Goal: Task Accomplishment & Management: Use online tool/utility

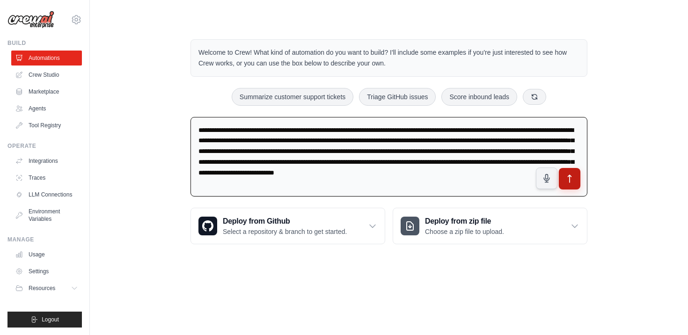
type textarea "**********"
click at [571, 182] on icon "submit" at bounding box center [570, 179] width 10 height 10
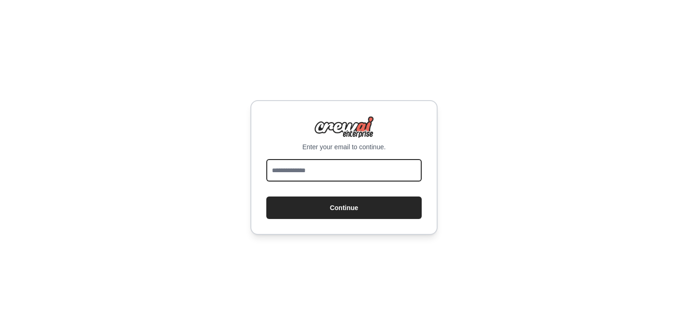
click at [306, 171] on input "email" at bounding box center [343, 170] width 155 height 22
type input "**********"
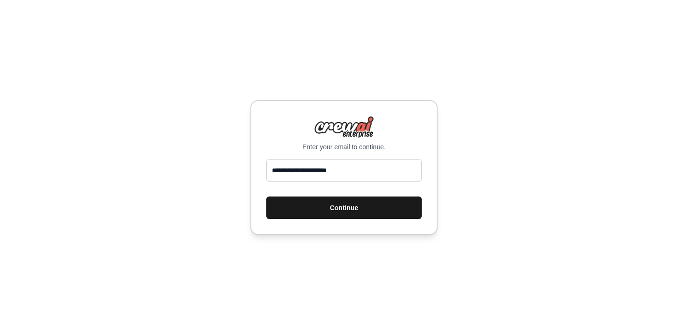
click at [349, 208] on button "Continue" at bounding box center [343, 208] width 155 height 22
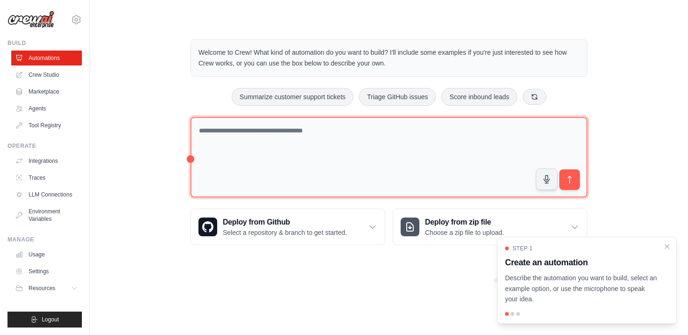
click at [296, 145] on textarea at bounding box center [389, 157] width 397 height 81
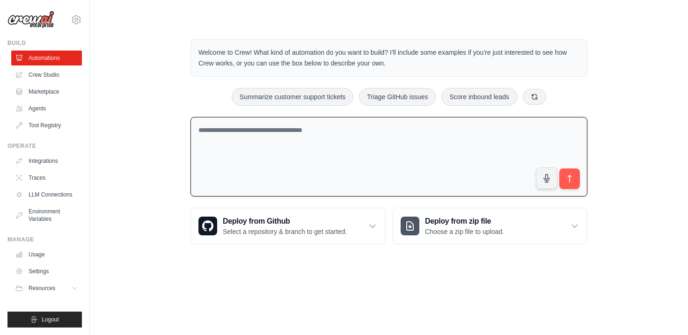
paste textarea "**********"
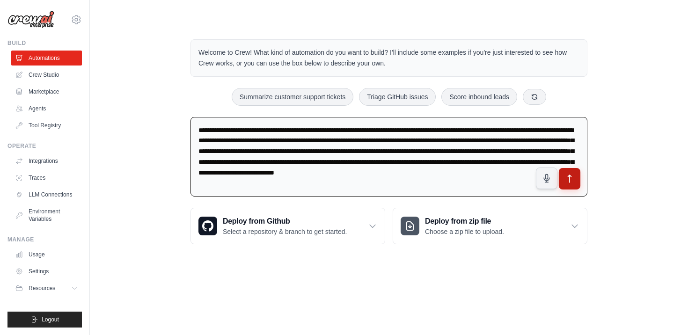
type textarea "**********"
click at [572, 178] on icon "submit" at bounding box center [570, 179] width 10 height 10
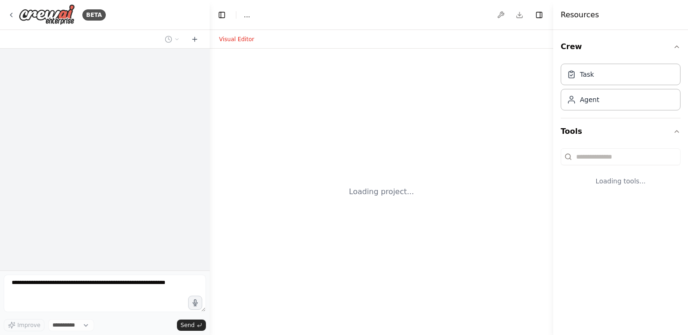
select select "****"
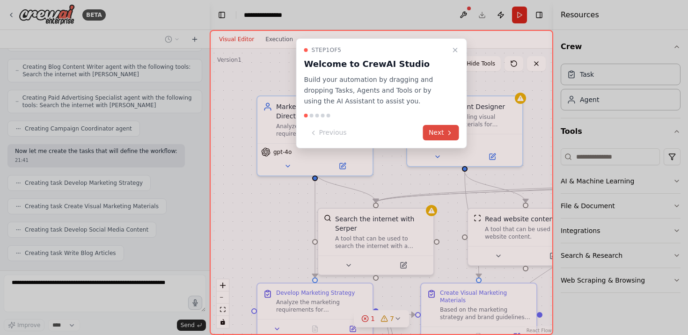
scroll to position [473, 0]
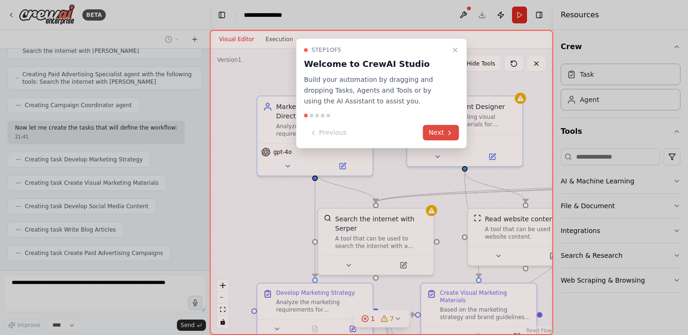
click at [437, 137] on button "Next" at bounding box center [441, 132] width 36 height 15
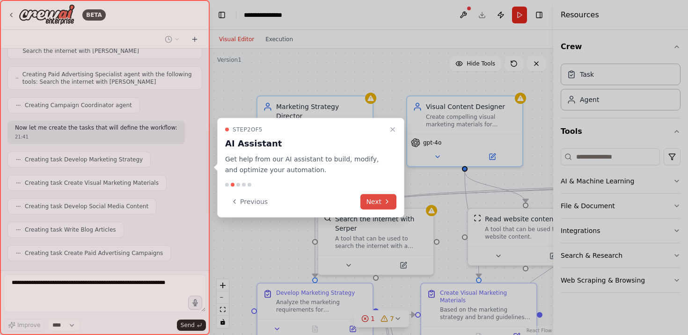
scroll to position [496, 0]
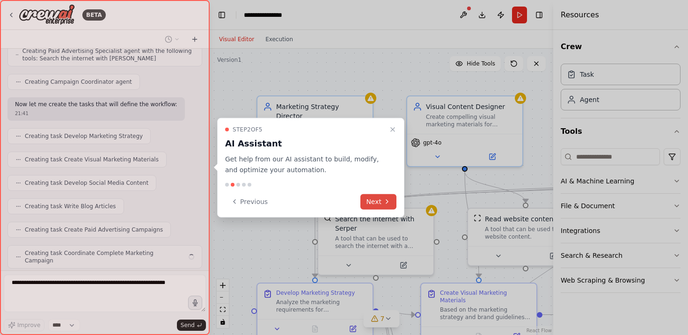
click at [372, 201] on button "Next" at bounding box center [379, 201] width 36 height 15
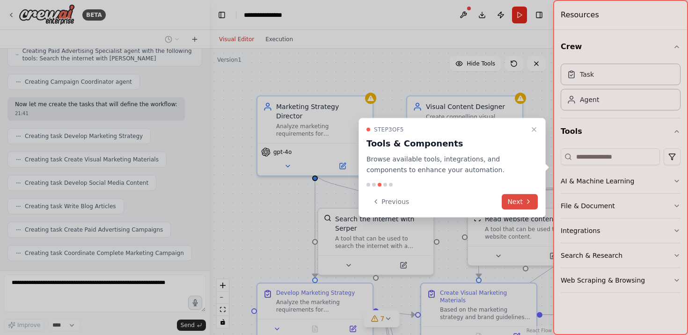
scroll to position [551, 0]
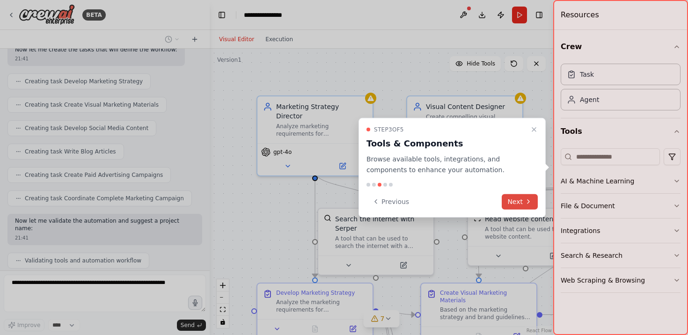
click at [518, 201] on button "Next" at bounding box center [520, 201] width 36 height 15
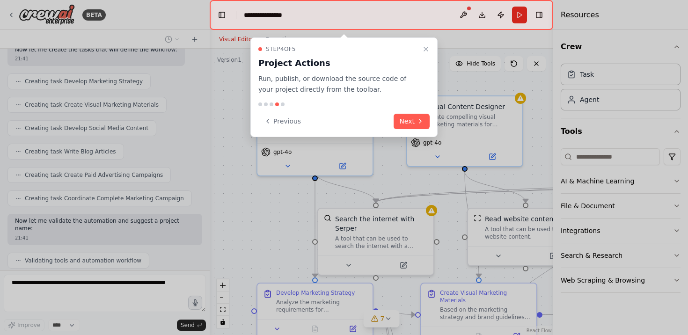
scroll to position [575, 0]
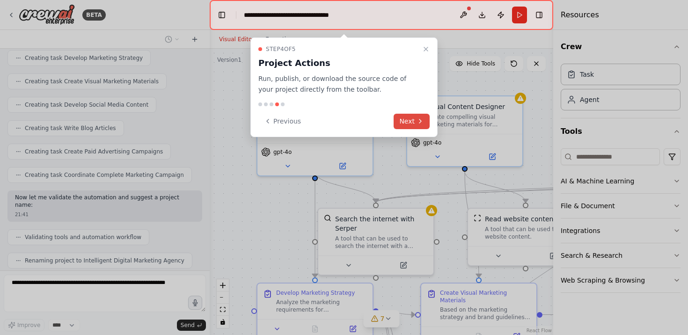
click at [413, 126] on button "Next" at bounding box center [412, 121] width 36 height 15
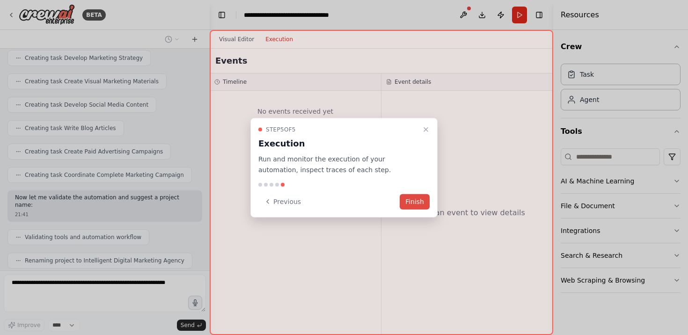
click at [413, 205] on button "Finish" at bounding box center [415, 201] width 30 height 15
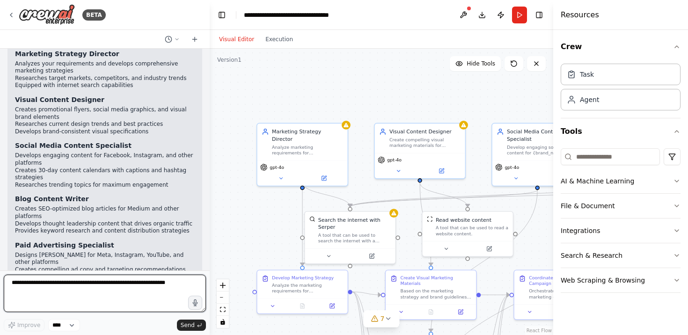
scroll to position [847, 0]
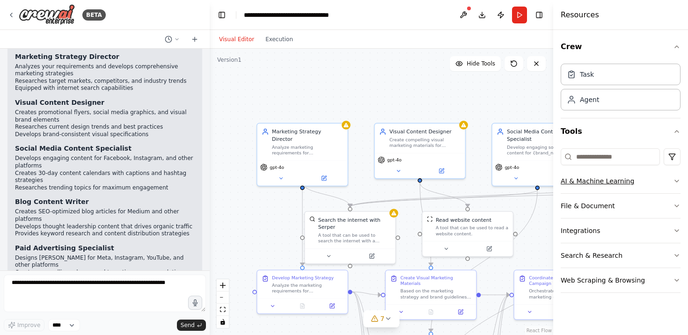
click at [677, 181] on icon "button" at bounding box center [677, 181] width 4 height 2
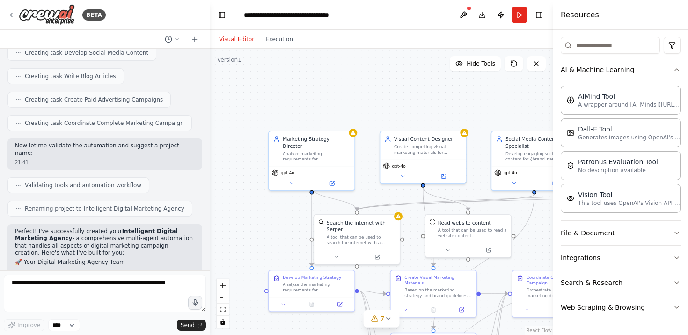
scroll to position [620, 0]
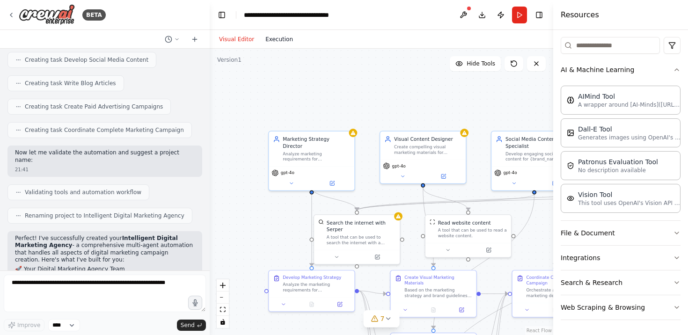
click at [283, 43] on button "Execution" at bounding box center [279, 39] width 39 height 11
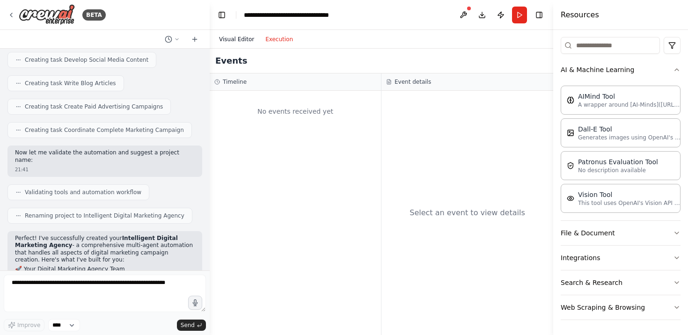
click at [229, 44] on button "Visual Editor" at bounding box center [237, 39] width 46 height 11
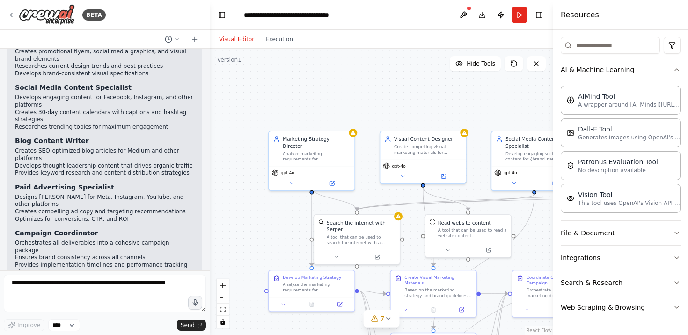
scroll to position [936, 0]
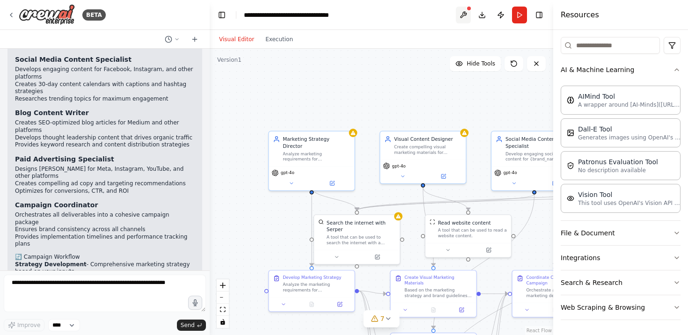
click at [464, 16] on button at bounding box center [463, 15] width 15 height 17
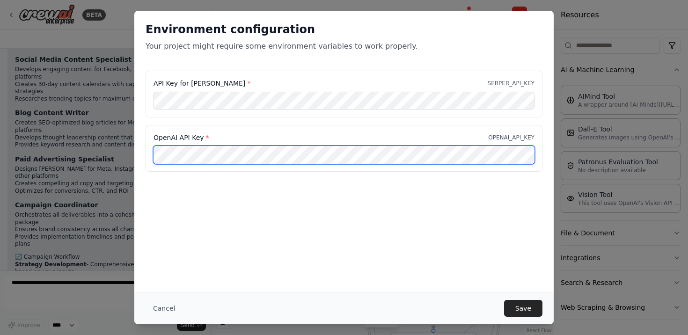
scroll to position [0, 126]
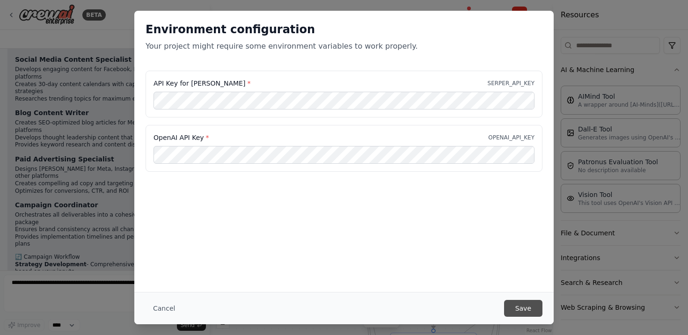
click at [517, 308] on button "Save" at bounding box center [523, 308] width 38 height 17
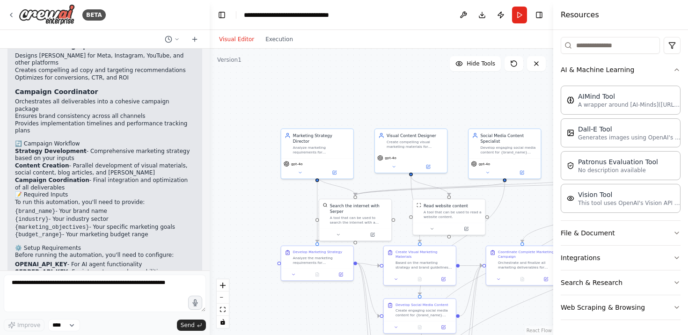
scroll to position [1056, 0]
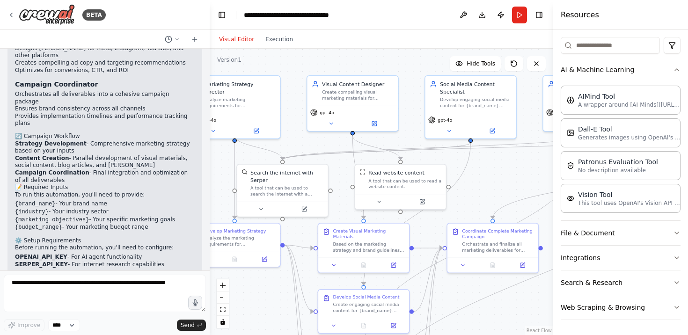
drag, startPoint x: 540, startPoint y: 253, endPoint x: 475, endPoint y: 184, distance: 95.4
click at [475, 184] on div ".deletable-edge-delete-btn { width: 20px; height: 20px; border: 0px solid #ffff…" at bounding box center [382, 192] width 344 height 287
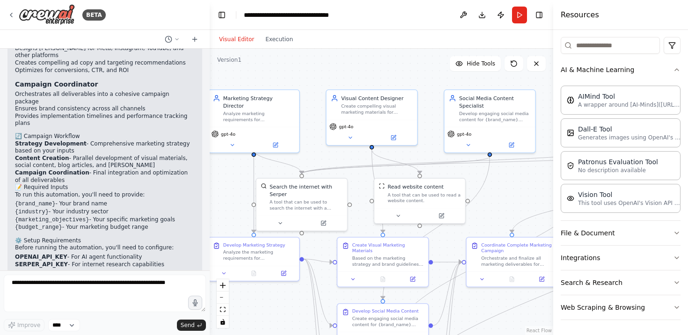
drag, startPoint x: 495, startPoint y: 179, endPoint x: 514, endPoint y: 193, distance: 23.8
click at [514, 193] on div ".deletable-edge-delete-btn { width: 20px; height: 20px; border: 0px solid #ffff…" at bounding box center [382, 192] width 344 height 287
click at [278, 37] on button "Execution" at bounding box center [279, 39] width 39 height 11
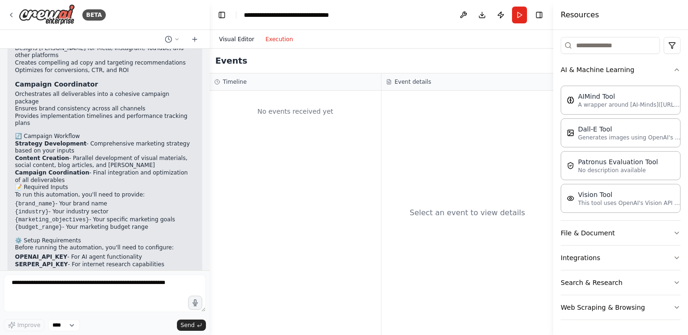
click at [241, 40] on button "Visual Editor" at bounding box center [237, 39] width 46 height 11
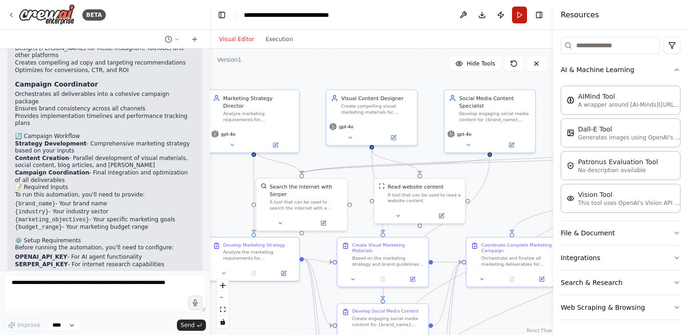
click at [523, 18] on button "Run" at bounding box center [519, 15] width 15 height 17
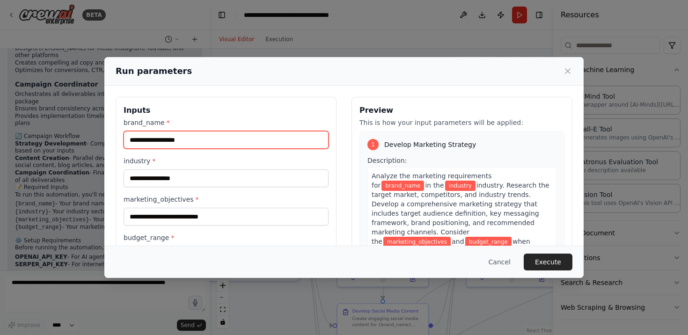
click at [197, 146] on input "brand_name *" at bounding box center [226, 140] width 205 height 18
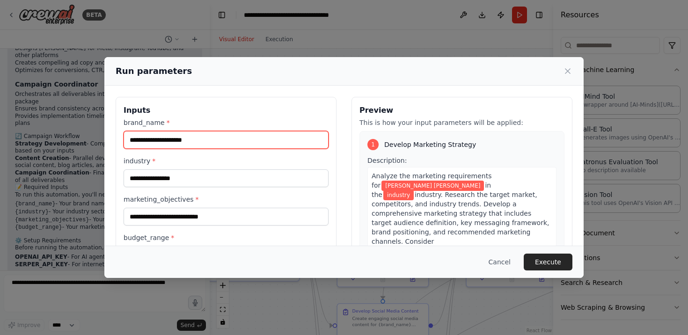
type input "**********"
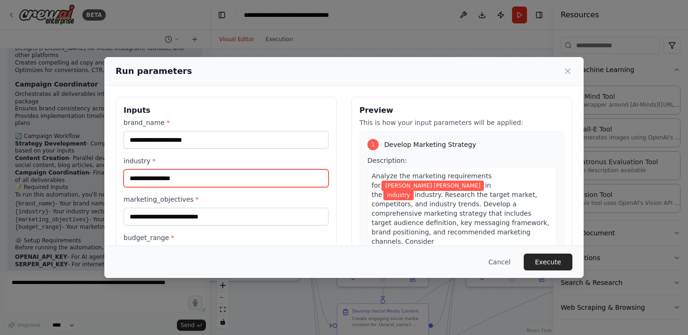
click at [162, 184] on input "industry *" at bounding box center [226, 179] width 205 height 18
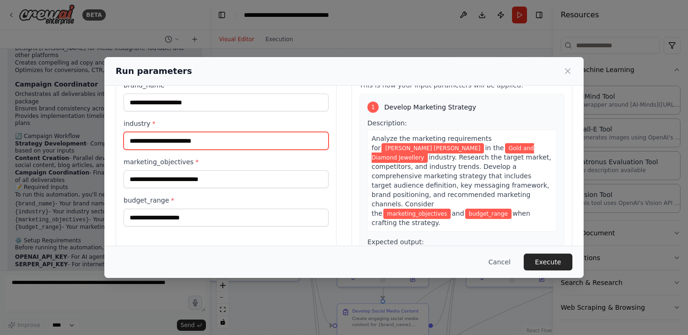
scroll to position [38, 0]
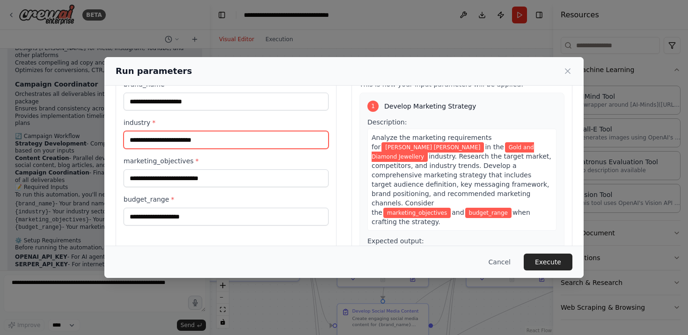
type input "**********"
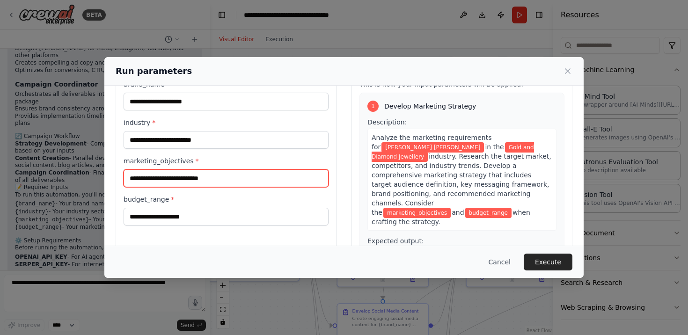
click at [197, 179] on input "marketing_objectives *" at bounding box center [226, 179] width 205 height 18
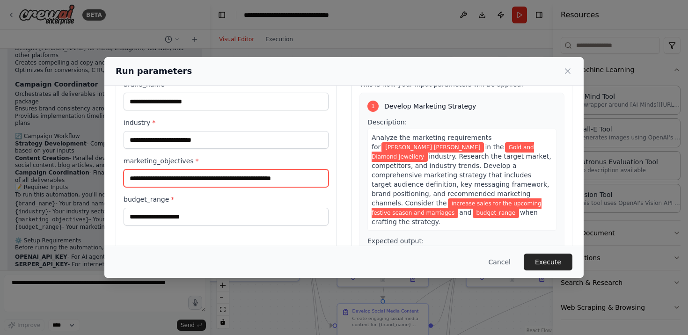
type input "**********"
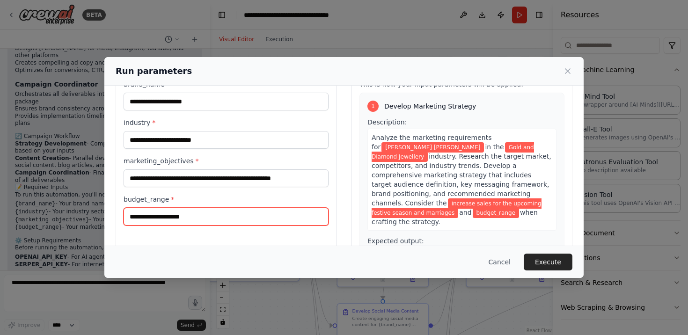
click at [197, 216] on input "budget_range *" at bounding box center [226, 217] width 205 height 18
type input "**********"
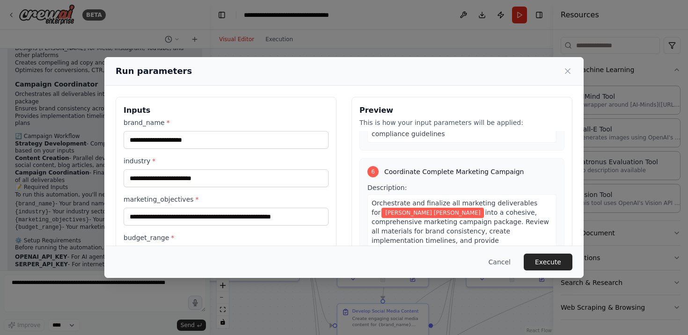
scroll to position [84, 0]
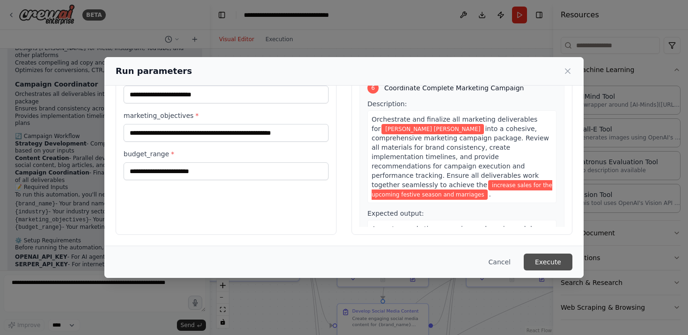
click at [546, 263] on button "Execute" at bounding box center [548, 262] width 49 height 17
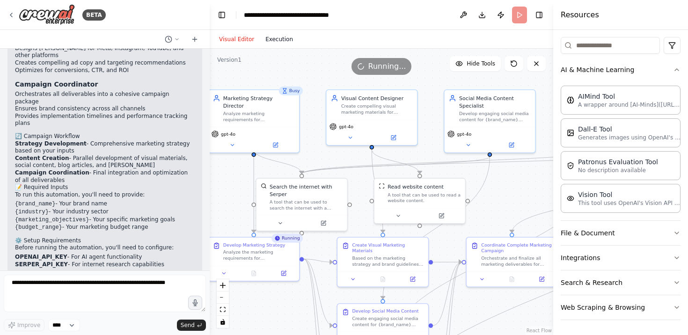
click at [280, 37] on button "Execution" at bounding box center [279, 39] width 39 height 11
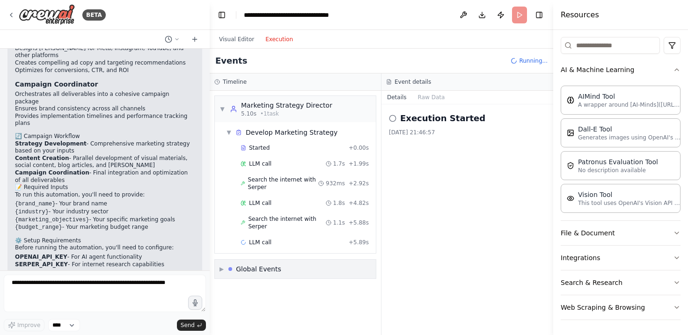
click at [222, 269] on span "▶" at bounding box center [222, 269] width 4 height 7
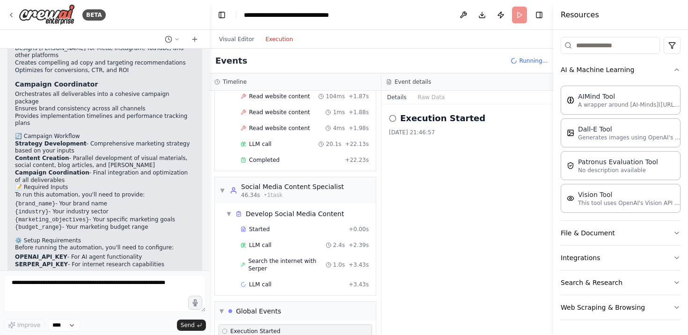
scroll to position [316, 0]
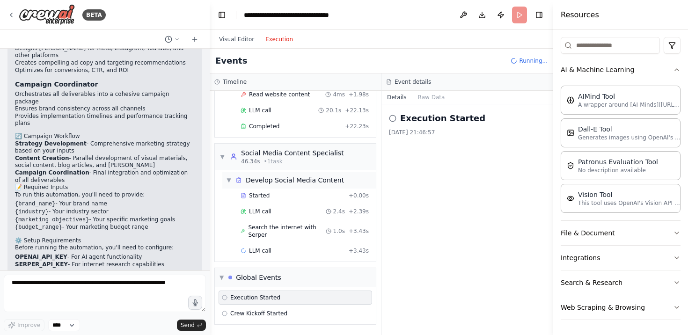
click at [228, 180] on span "▼" at bounding box center [229, 180] width 6 height 7
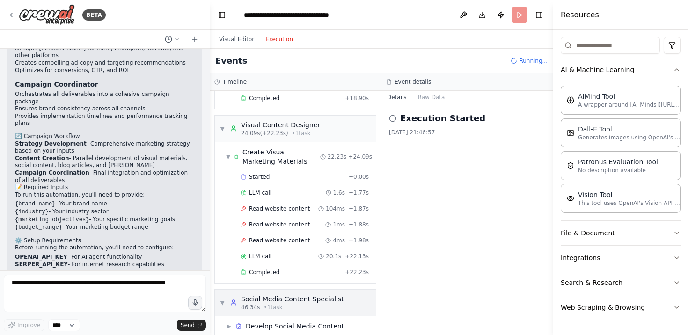
scroll to position [167, 0]
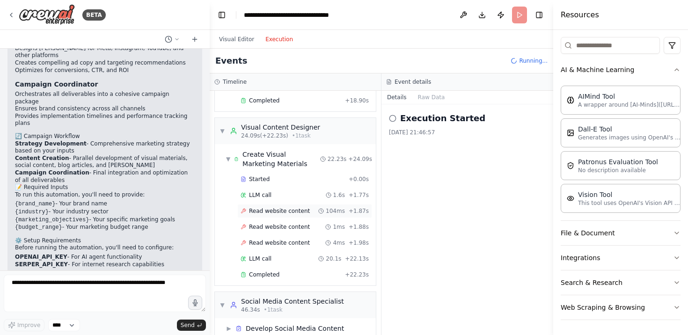
click at [274, 212] on span "Read website content" at bounding box center [279, 210] width 61 height 7
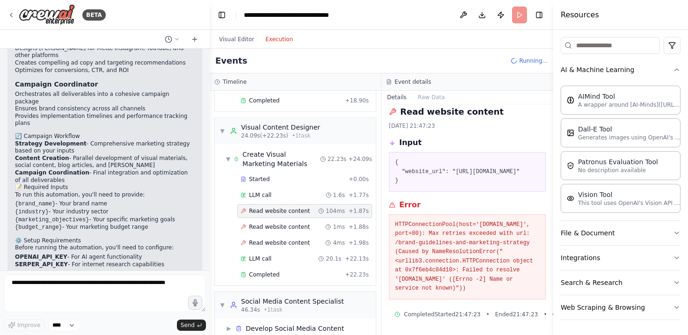
scroll to position [32, 0]
click at [270, 226] on span "Read website content" at bounding box center [279, 226] width 61 height 7
click at [273, 243] on span "Read website content" at bounding box center [279, 242] width 61 height 7
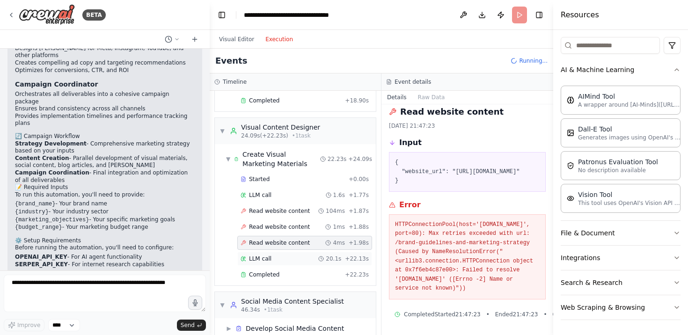
click at [258, 264] on div "LLM call 20.1s + 22.13s" at bounding box center [304, 259] width 135 height 14
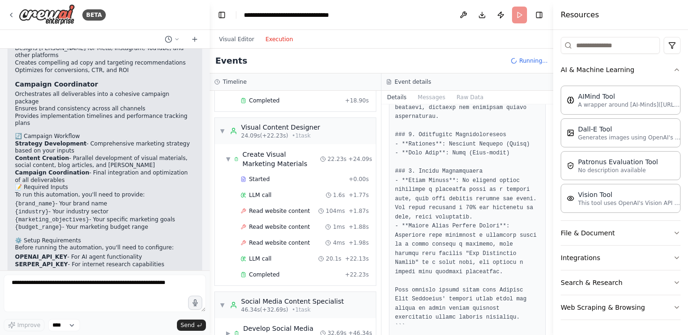
scroll to position [901, 0]
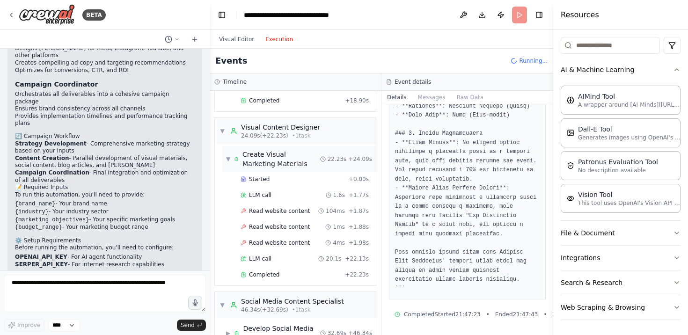
click at [227, 163] on div "▼ Create Visual Marketing Materials" at bounding box center [273, 159] width 94 height 19
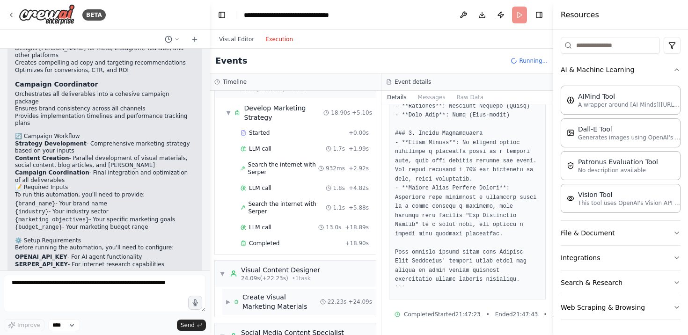
scroll to position [0, 0]
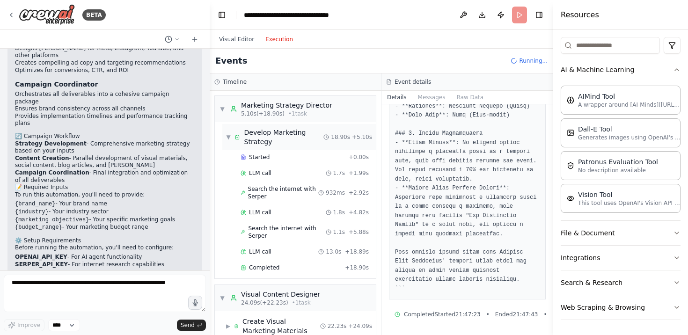
click at [229, 137] on span "▼" at bounding box center [228, 136] width 5 height 7
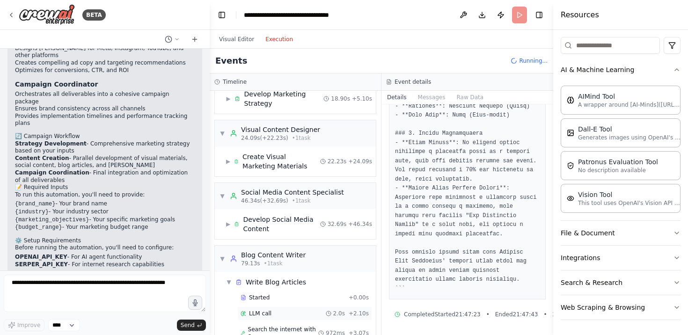
scroll to position [35, 0]
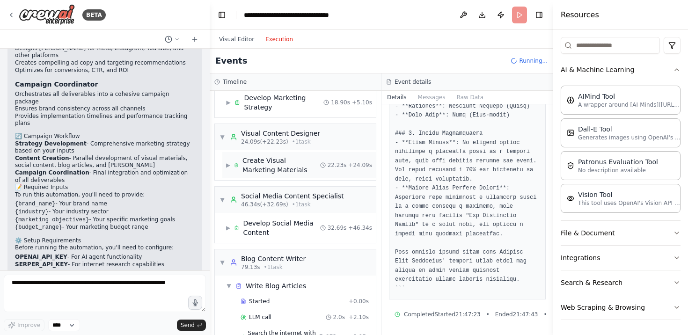
click at [229, 166] on span "▶" at bounding box center [228, 165] width 4 height 7
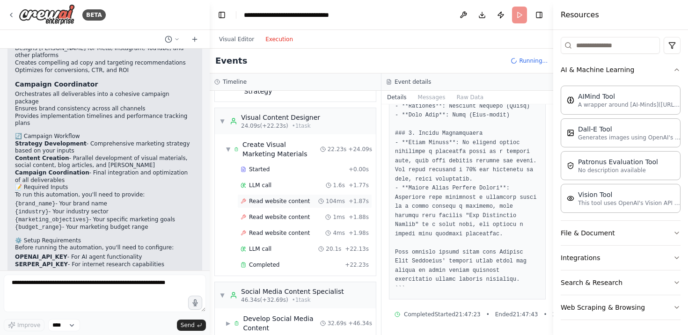
scroll to position [56, 0]
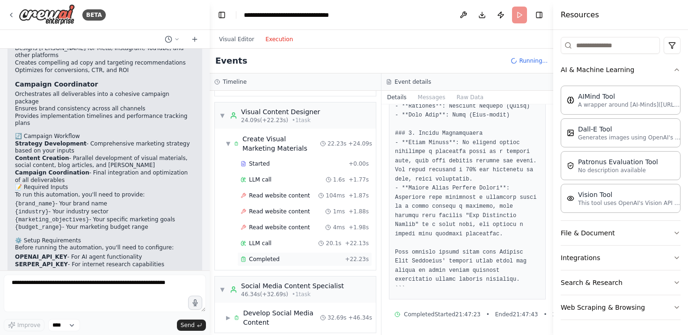
click at [265, 258] on span "Completed" at bounding box center [264, 259] width 30 height 7
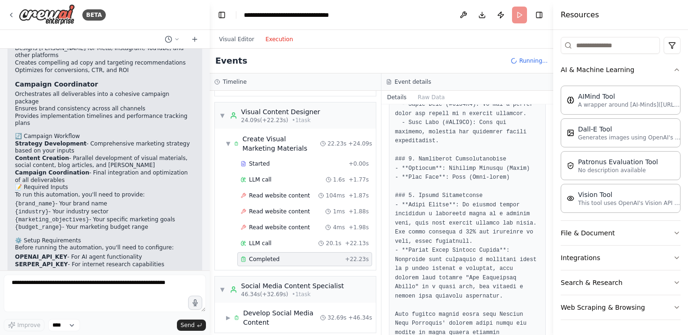
scroll to position [736, 0]
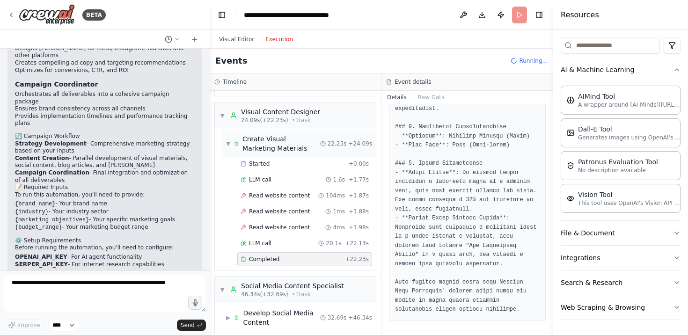
click at [228, 144] on span "▼" at bounding box center [228, 143] width 4 height 7
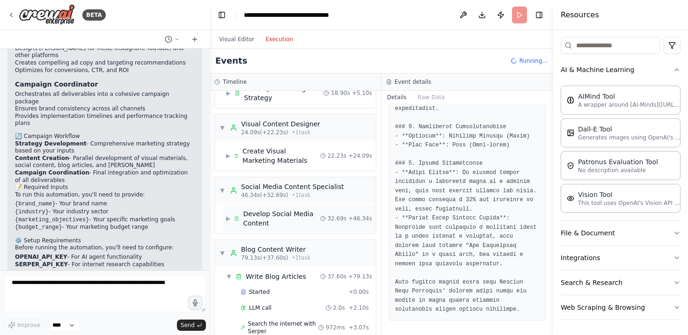
scroll to position [0, 0]
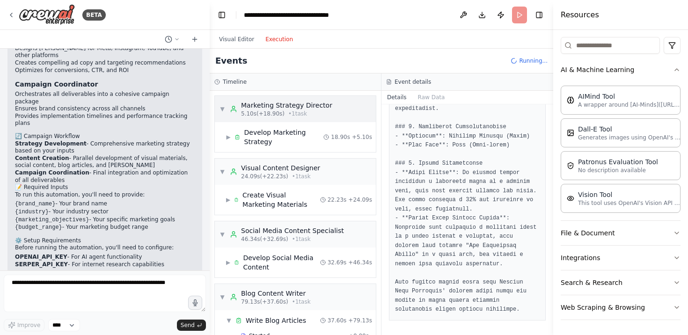
click at [223, 108] on span "▼" at bounding box center [223, 108] width 6 height 7
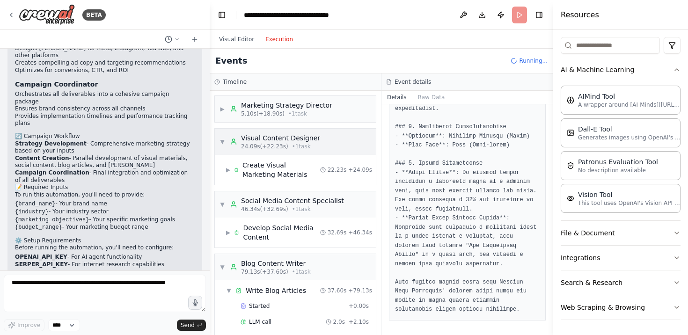
click at [223, 140] on span "▼" at bounding box center [223, 141] width 6 height 7
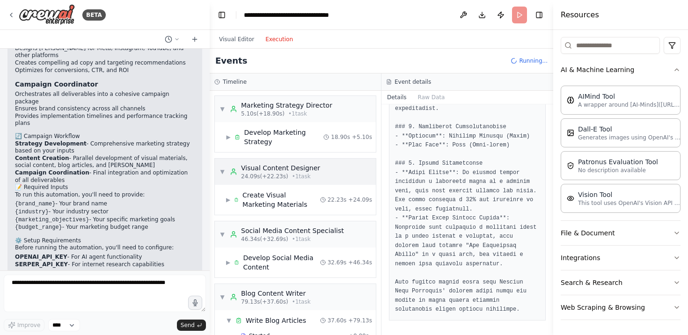
click at [223, 173] on span "▼" at bounding box center [223, 171] width 6 height 7
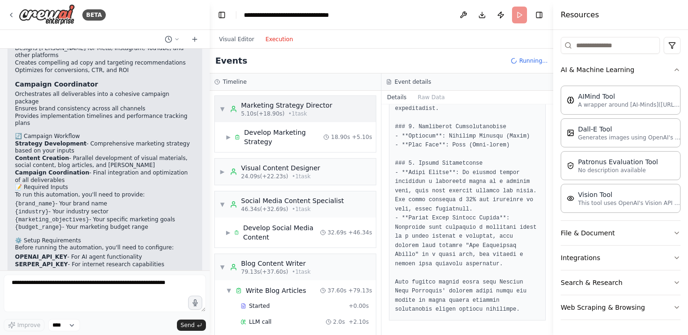
click at [222, 110] on span "▼" at bounding box center [223, 108] width 6 height 7
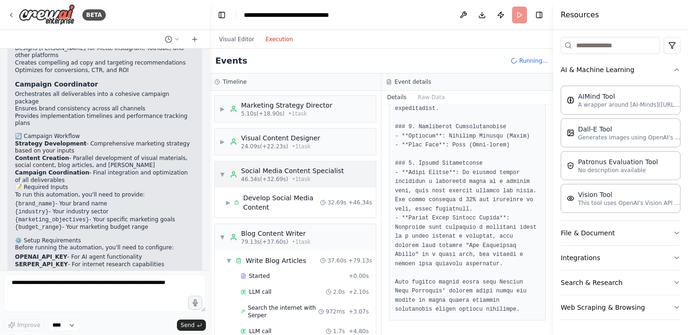
click at [220, 177] on span "▼" at bounding box center [223, 174] width 6 height 7
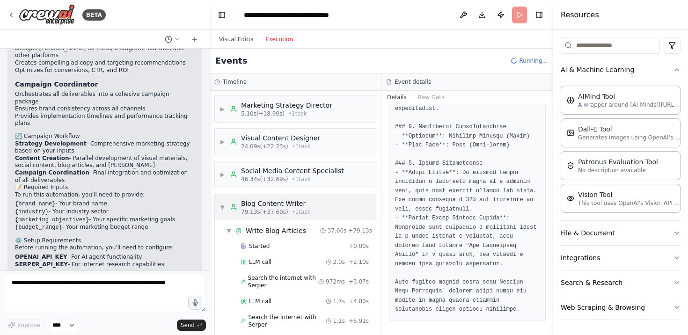
click at [222, 208] on span "▼" at bounding box center [223, 207] width 6 height 7
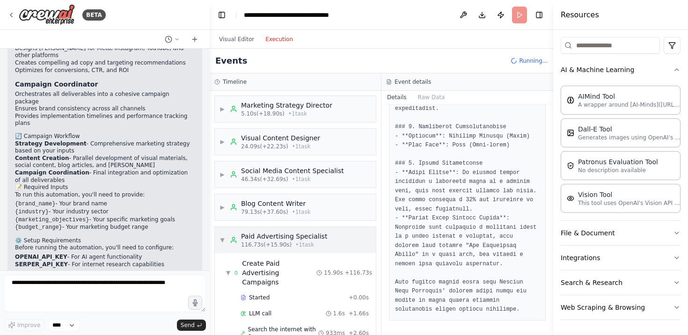
click at [223, 238] on span "▼" at bounding box center [223, 239] width 6 height 7
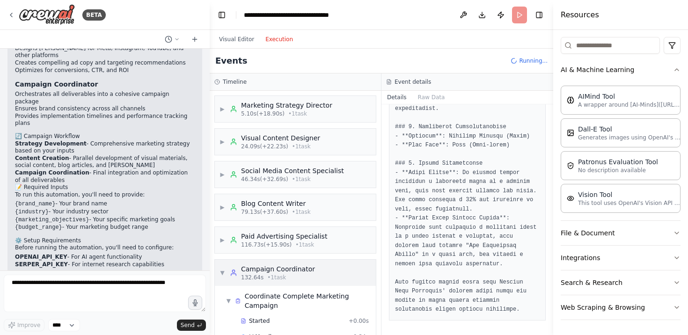
click at [220, 266] on div "▼ Campaign Coordinator 132.64s • 1 task" at bounding box center [268, 273] width 96 height 17
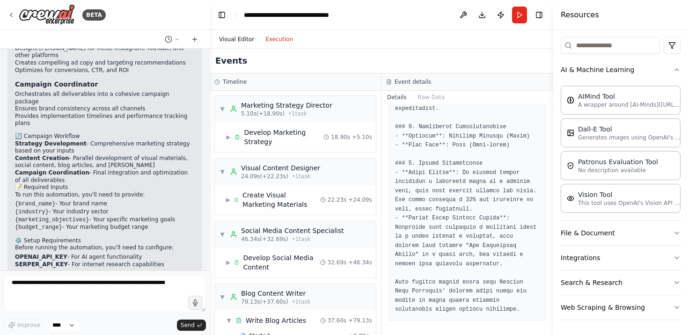
click at [238, 39] on button "Visual Editor" at bounding box center [237, 39] width 46 height 11
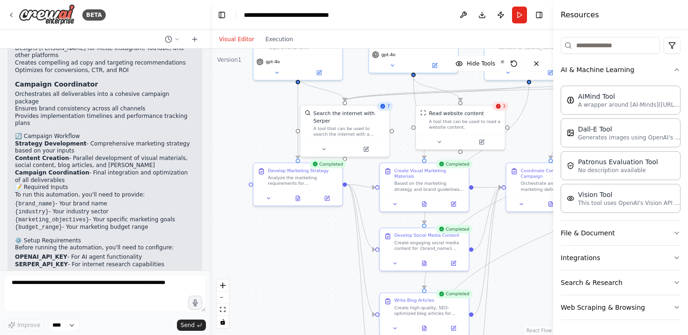
drag, startPoint x: 485, startPoint y: 303, endPoint x: 524, endPoint y: 229, distance: 83.6
click at [524, 229] on div ".deletable-edge-delete-btn { width: 20px; height: 20px; border: 0px solid #ffff…" at bounding box center [382, 192] width 344 height 287
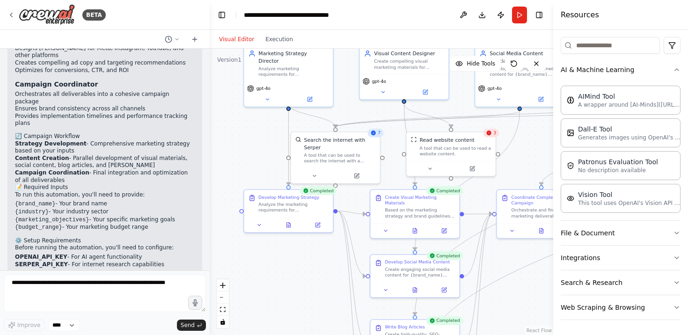
drag, startPoint x: 524, startPoint y: 229, endPoint x: 515, endPoint y: 256, distance: 28.3
click at [515, 256] on div ".deletable-edge-delete-btn { width: 20px; height: 20px; border: 0px solid #ffff…" at bounding box center [382, 192] width 344 height 287
click at [416, 216] on div "Based on the marketing strategy and brand guidelines for {brand_name}, create d…" at bounding box center [420, 212] width 70 height 12
click at [384, 230] on icon at bounding box center [386, 230] width 6 height 6
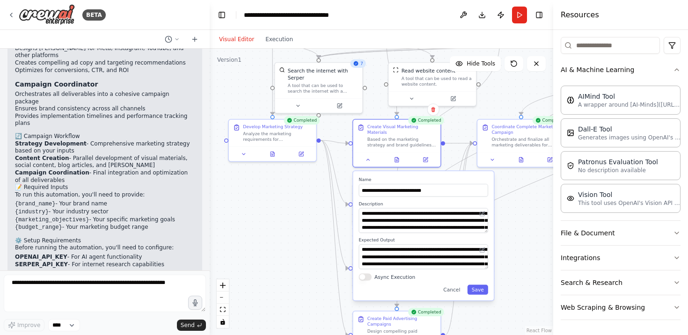
drag, startPoint x: 531, startPoint y: 291, endPoint x: 511, endPoint y: 219, distance: 74.2
click at [511, 219] on div ".deletable-edge-delete-btn { width: 20px; height: 20px; border: 0px solid #ffff…" at bounding box center [382, 192] width 344 height 287
click at [276, 40] on button "Execution" at bounding box center [279, 39] width 39 height 11
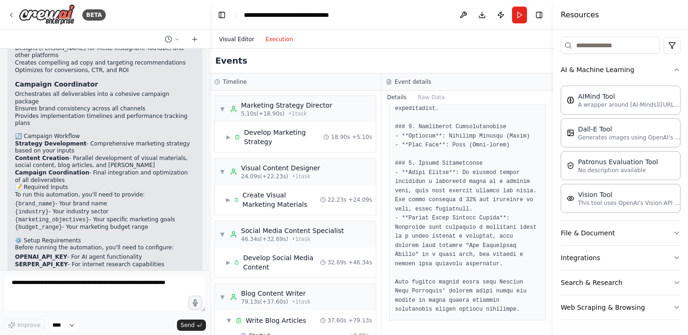
click at [231, 41] on button "Visual Editor" at bounding box center [237, 39] width 46 height 11
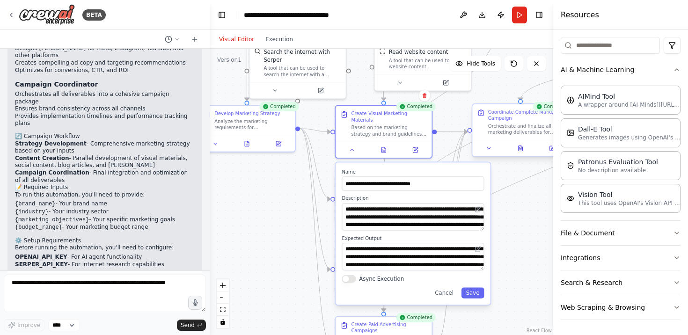
click at [515, 125] on div "Orchestrate and finalize all marketing deliverables for {brand_name} into a coh…" at bounding box center [526, 129] width 76 height 13
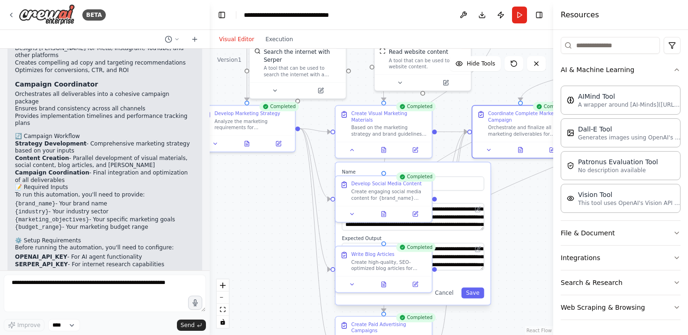
click at [522, 251] on div ".deletable-edge-delete-btn { width: 20px; height: 20px; border: 0px solid #ffff…" at bounding box center [382, 192] width 344 height 287
click at [449, 294] on button "Cancel" at bounding box center [444, 293] width 28 height 11
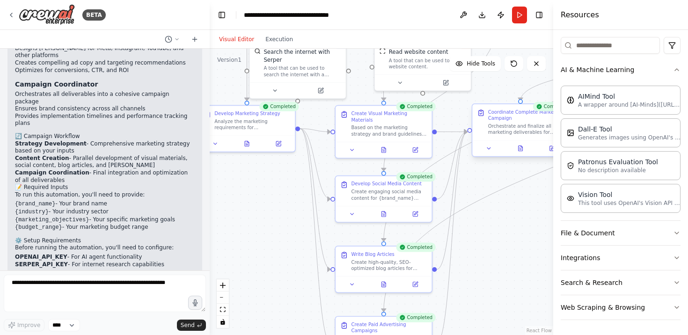
click at [525, 133] on div "Orchestrate and finalize all marketing deliverables for {brand_name} into a coh…" at bounding box center [526, 129] width 76 height 13
click at [488, 151] on icon at bounding box center [489, 148] width 6 height 6
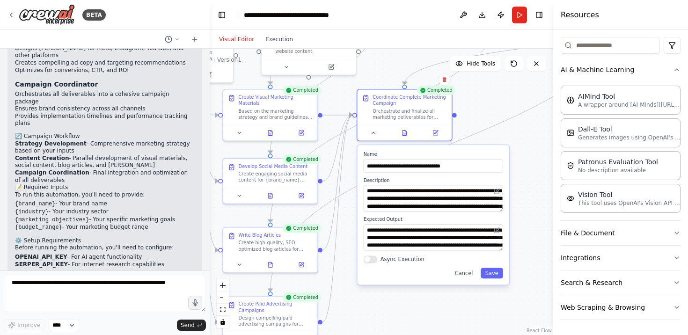
drag, startPoint x: 465, startPoint y: 244, endPoint x: 349, endPoint y: 225, distance: 117.1
click at [349, 225] on div ".deletable-edge-delete-btn { width: 20px; height: 20px; border: 0px solid #ffff…" at bounding box center [382, 192] width 344 height 287
click at [466, 274] on button "Cancel" at bounding box center [464, 273] width 28 height 11
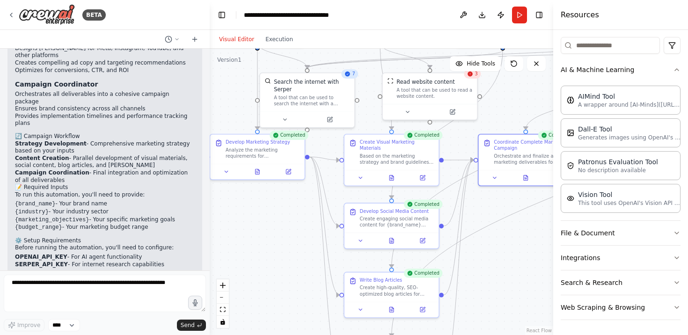
drag, startPoint x: 383, startPoint y: 238, endPoint x: 504, endPoint y: 283, distance: 129.5
click at [504, 283] on div ".deletable-edge-delete-btn { width: 20px; height: 20px; border: 0px solid #ffff…" at bounding box center [382, 192] width 344 height 287
click at [56, 284] on textarea at bounding box center [105, 293] width 202 height 37
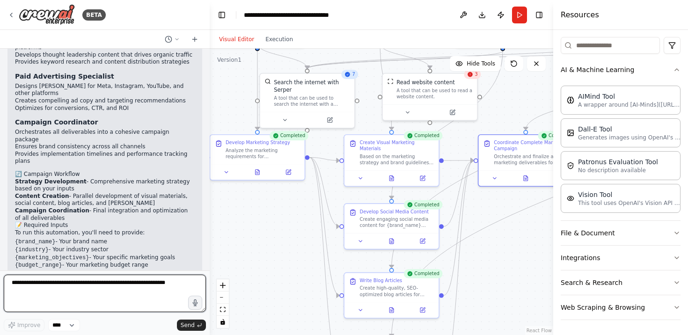
scroll to position [1056, 0]
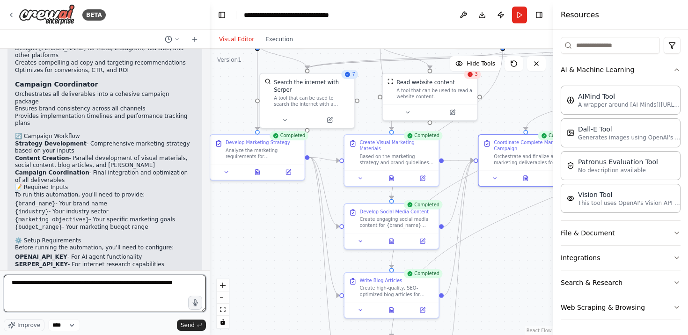
type textarea "**********"
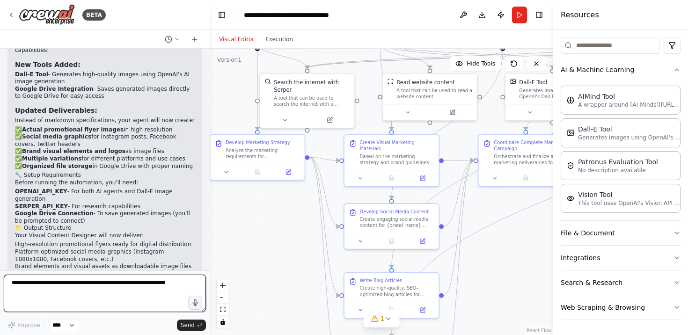
scroll to position [1870, 0]
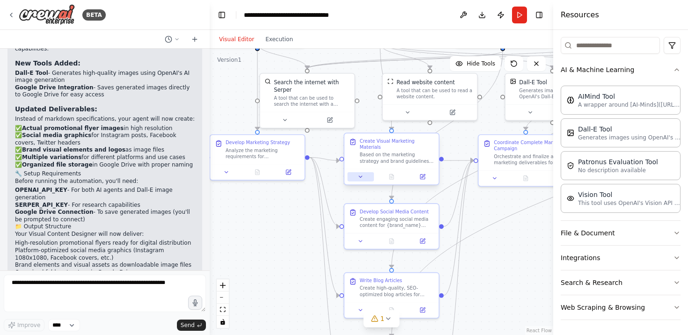
click at [361, 179] on icon at bounding box center [361, 177] width 6 height 6
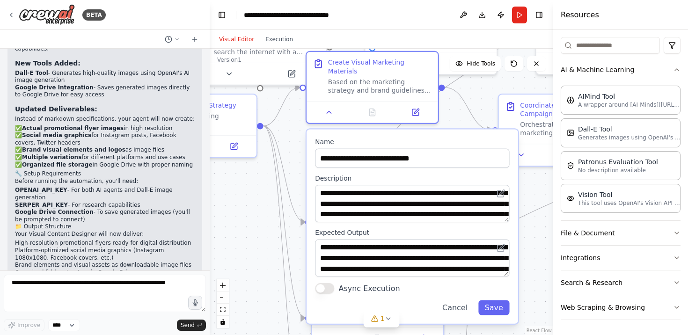
drag, startPoint x: 507, startPoint y: 273, endPoint x: 500, endPoint y: 232, distance: 42.3
click at [500, 232] on label "Expected Output" at bounding box center [412, 233] width 194 height 8
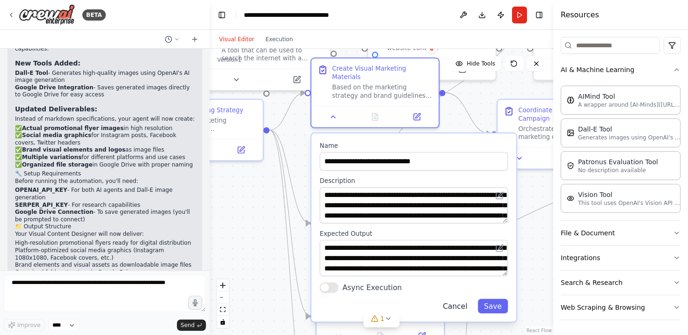
click at [461, 308] on button "Cancel" at bounding box center [455, 306] width 37 height 15
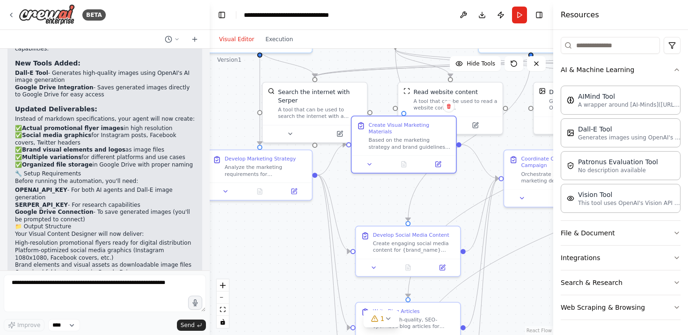
drag, startPoint x: 465, startPoint y: 155, endPoint x: 467, endPoint y: 184, distance: 29.1
click at [467, 184] on div ".deletable-edge-delete-btn { width: 20px; height: 20px; border: 0px solid #ffff…" at bounding box center [382, 192] width 344 height 287
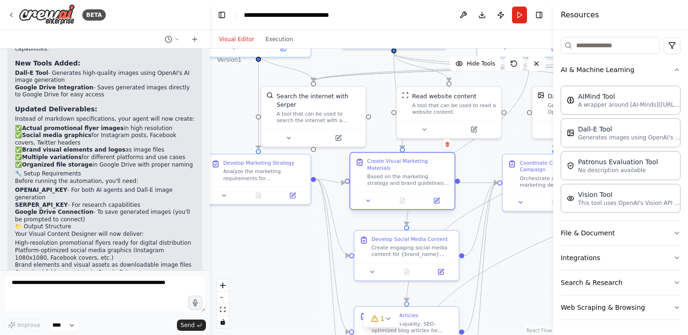
drag, startPoint x: 434, startPoint y: 129, endPoint x: 431, endPoint y: 165, distance: 36.6
click at [431, 165] on div "Create Visual Marketing Materials" at bounding box center [409, 165] width 82 height 14
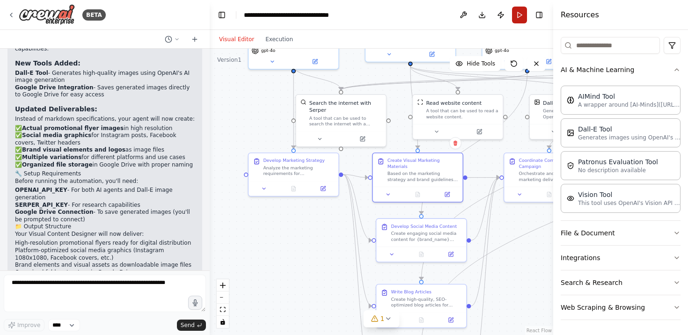
click at [520, 11] on button "Run" at bounding box center [519, 15] width 15 height 17
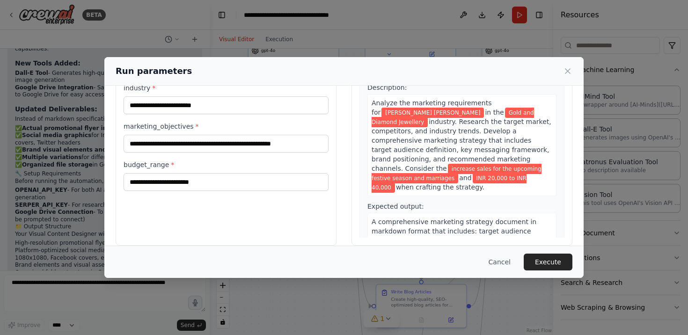
scroll to position [84, 0]
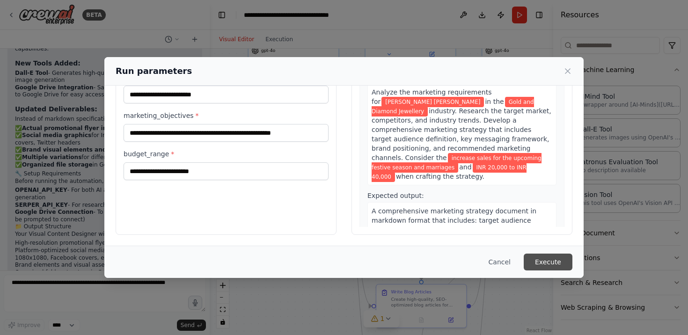
click at [549, 265] on button "Execute" at bounding box center [548, 262] width 49 height 17
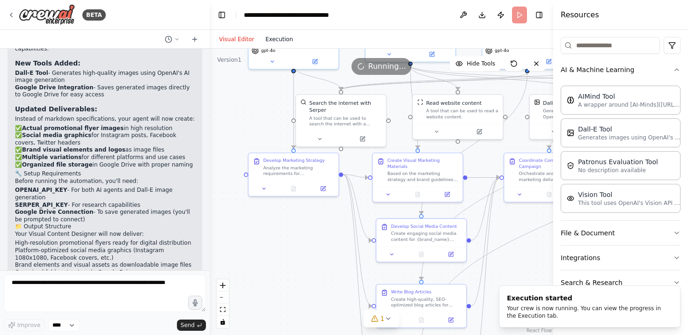
click at [274, 37] on button "Execution" at bounding box center [279, 39] width 39 height 11
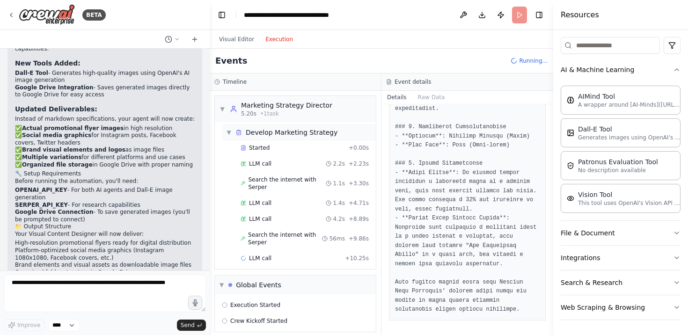
click at [229, 128] on div "▼ Develop Marketing Strategy" at bounding box center [281, 132] width 111 height 9
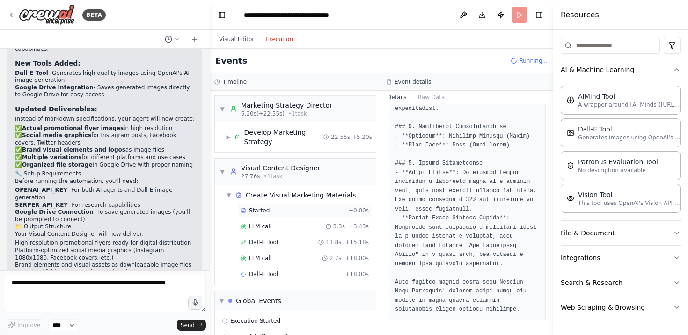
scroll to position [23, 0]
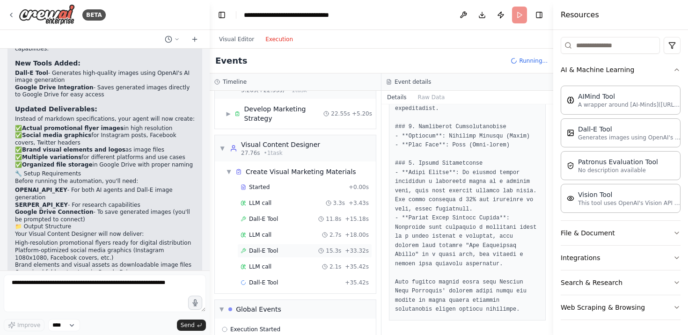
click at [267, 252] on span "Dall-E Tool" at bounding box center [263, 250] width 29 height 7
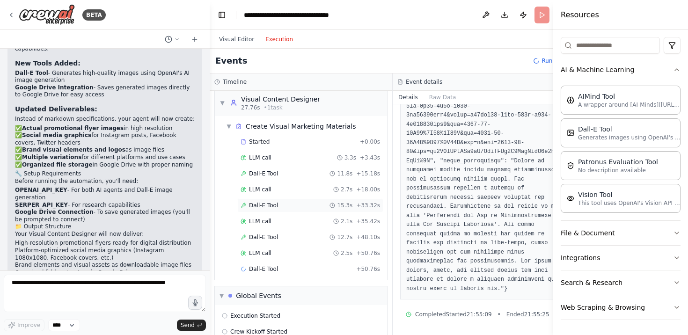
scroll to position [78, 0]
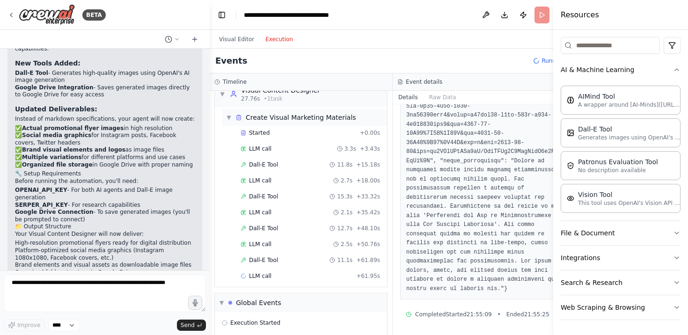
click at [229, 114] on span "▼" at bounding box center [229, 117] width 6 height 7
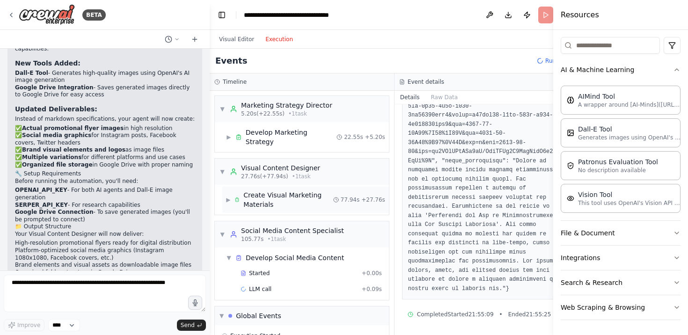
click at [230, 191] on div "▶ Create Visual Marketing Materials" at bounding box center [279, 200] width 107 height 19
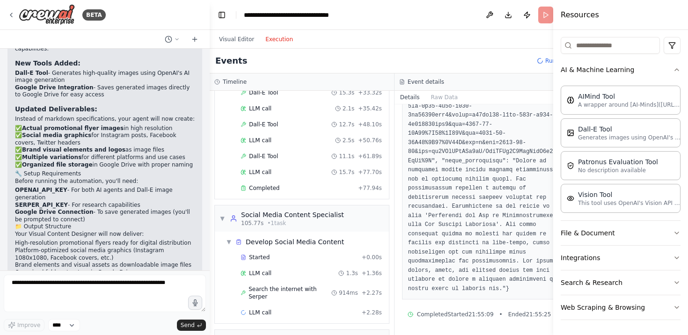
scroll to position [192, 0]
click at [276, 183] on span "Completed" at bounding box center [264, 186] width 30 height 7
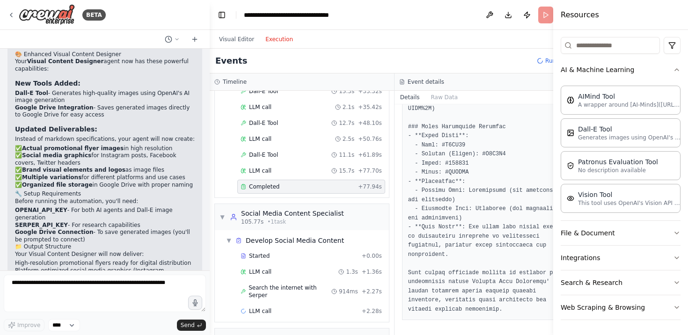
scroll to position [1849, 0]
click at [226, 40] on button "Visual Editor" at bounding box center [237, 39] width 46 height 11
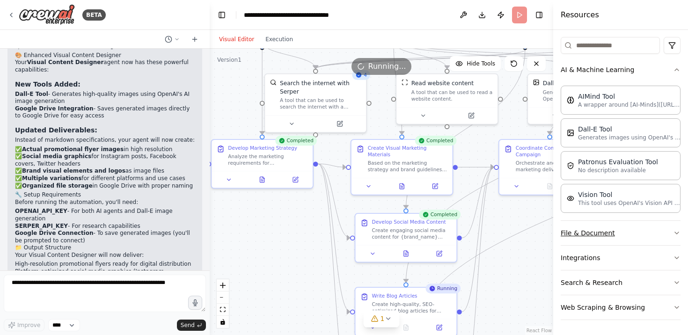
click at [677, 233] on icon "button" at bounding box center [677, 233] width 4 height 2
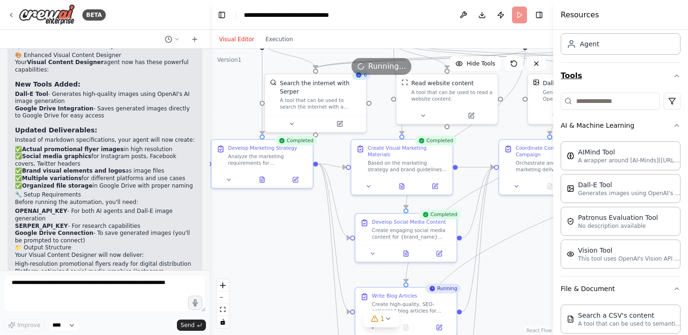
scroll to position [52, 0]
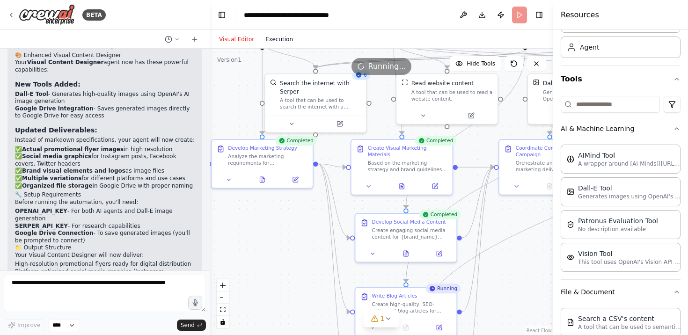
click at [280, 37] on button "Execution" at bounding box center [279, 39] width 39 height 11
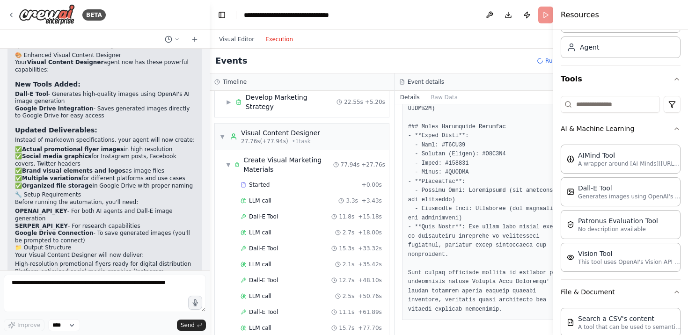
scroll to position [0, 0]
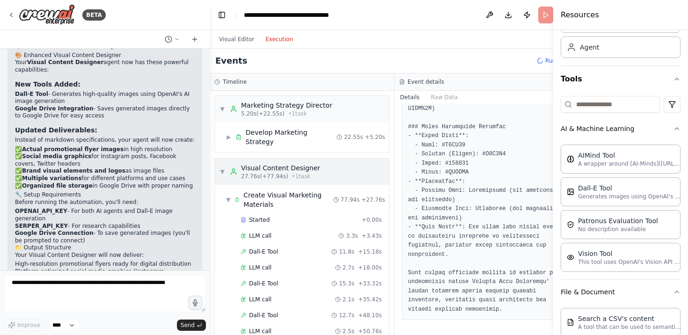
click at [221, 168] on span "▼" at bounding box center [223, 171] width 6 height 7
click at [222, 168] on span "▼" at bounding box center [223, 171] width 6 height 7
click at [223, 106] on span "▼" at bounding box center [223, 108] width 6 height 7
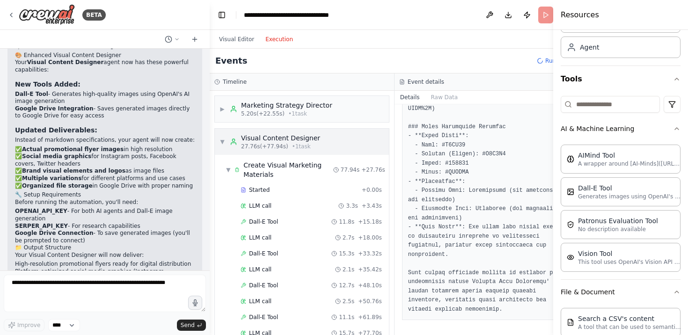
click at [222, 138] on span "▼" at bounding box center [223, 141] width 6 height 7
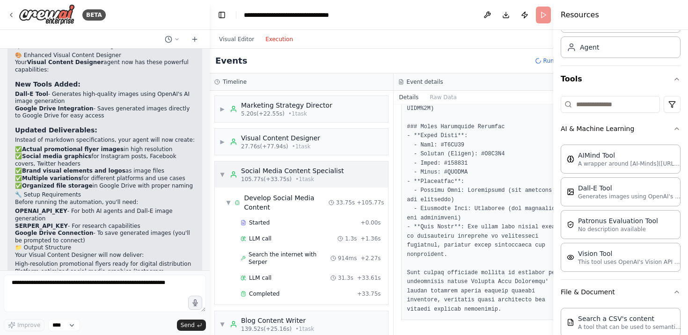
click at [223, 171] on span "▼" at bounding box center [223, 174] width 6 height 7
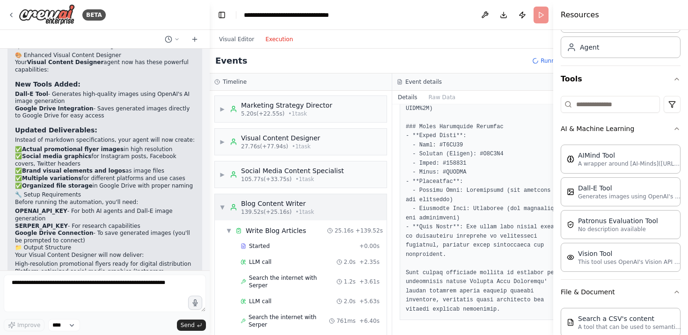
click at [222, 208] on span "▼" at bounding box center [223, 207] width 6 height 7
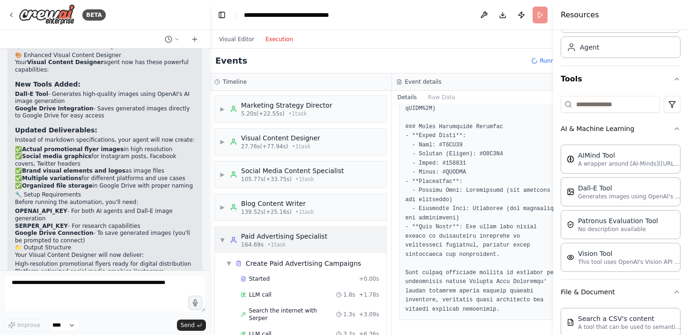
click at [222, 243] on span "▼" at bounding box center [223, 239] width 6 height 7
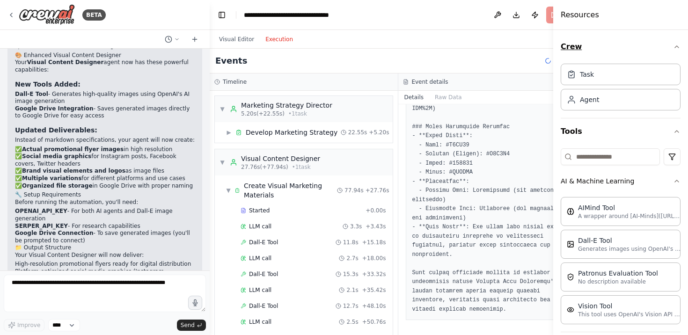
click at [680, 45] on icon "button" at bounding box center [676, 46] width 7 height 7
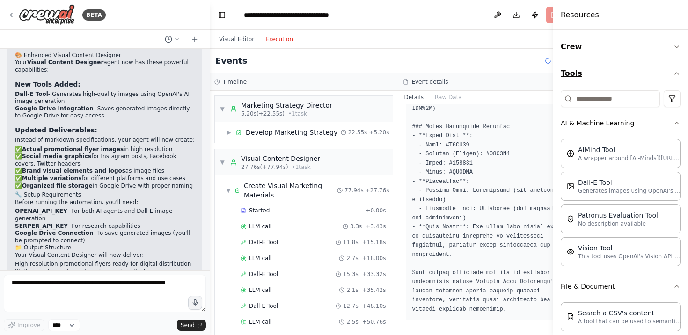
click at [677, 74] on icon "button" at bounding box center [676, 73] width 7 height 7
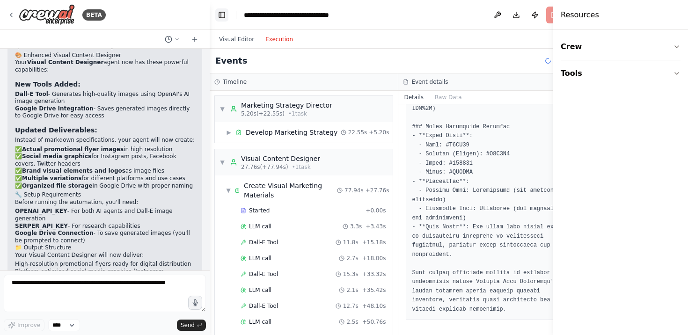
click at [221, 16] on button "Toggle Left Sidebar" at bounding box center [221, 14] width 13 height 13
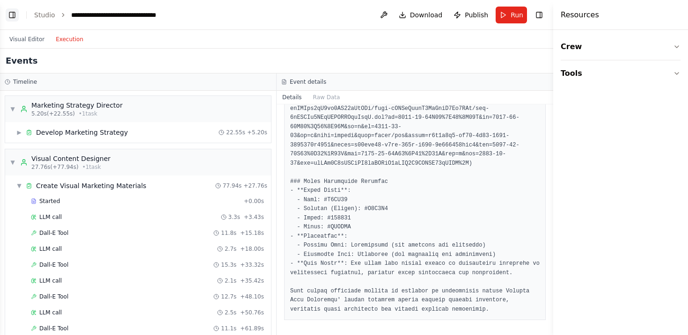
click at [12, 15] on button "Toggle Left Sidebar" at bounding box center [12, 14] width 13 height 13
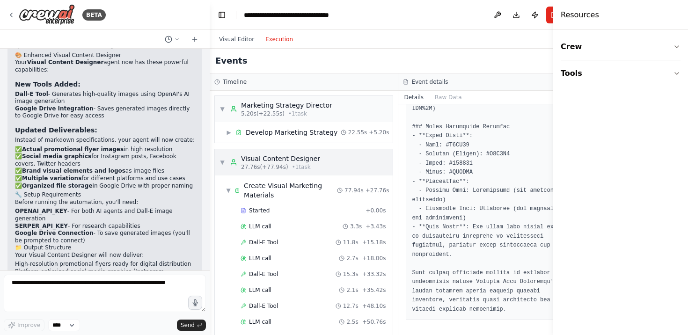
click at [307, 167] on span "• 1 task" at bounding box center [301, 166] width 19 height 7
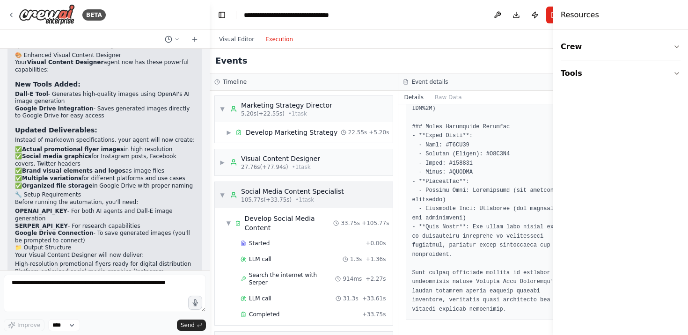
click at [222, 192] on span "▼" at bounding box center [223, 195] width 6 height 7
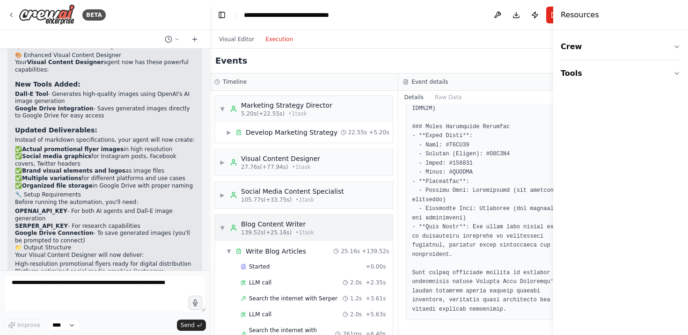
click at [223, 226] on span "▼" at bounding box center [223, 227] width 6 height 7
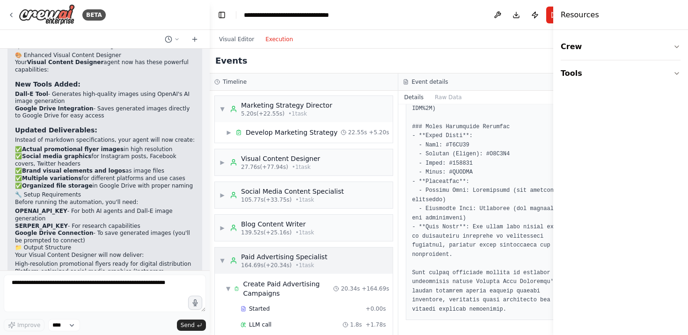
click at [221, 265] on div "▼ Paid Advertising Specialist 164.69s (+20.34s) • 1 task" at bounding box center [274, 260] width 108 height 17
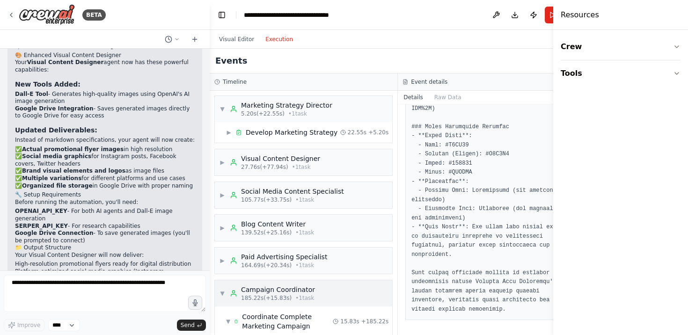
click at [223, 293] on span "▼" at bounding box center [223, 293] width 6 height 7
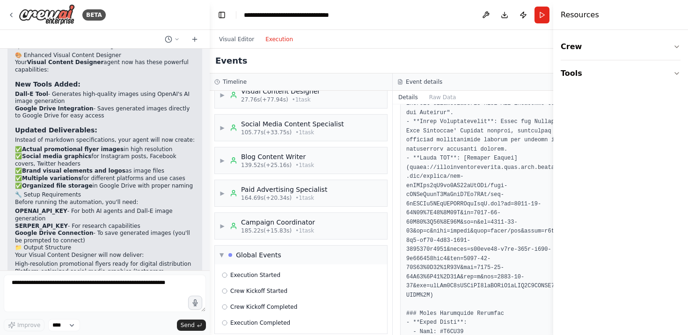
scroll to position [886, 0]
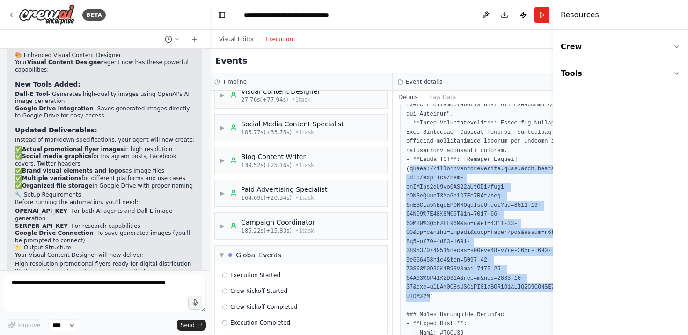
drag, startPoint x: 406, startPoint y: 172, endPoint x: 433, endPoint y: 300, distance: 131.0
copy pre "https://oaidalleapiprodscus.blob.core.windows.net/private/org-imUOPvq2zN0yh5GU5…"
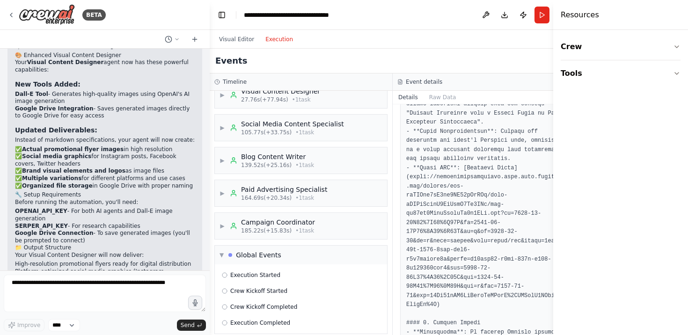
scroll to position [630, 0]
click at [229, 41] on button "Visual Editor" at bounding box center [237, 39] width 46 height 11
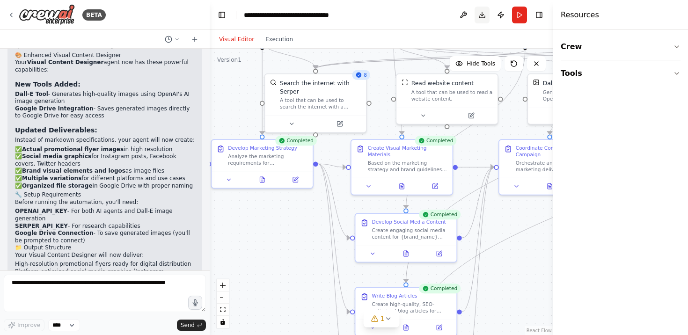
click at [480, 14] on button "Download" at bounding box center [482, 15] width 15 height 17
click at [481, 16] on button "Download" at bounding box center [482, 15] width 15 height 17
click at [578, 12] on h4 "Resources" at bounding box center [580, 14] width 38 height 11
click at [539, 16] on button "Toggle Right Sidebar" at bounding box center [539, 14] width 13 height 13
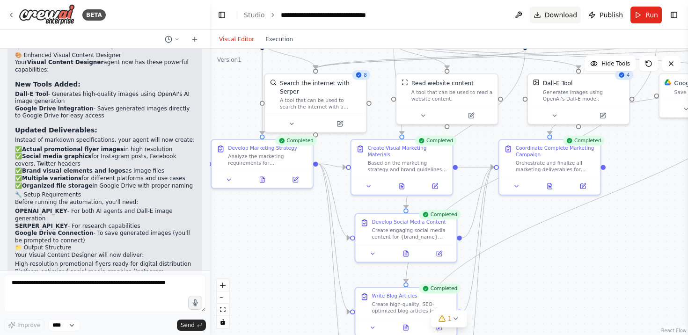
click at [550, 17] on span "Download" at bounding box center [561, 14] width 33 height 9
click at [451, 318] on span "1" at bounding box center [450, 318] width 4 height 9
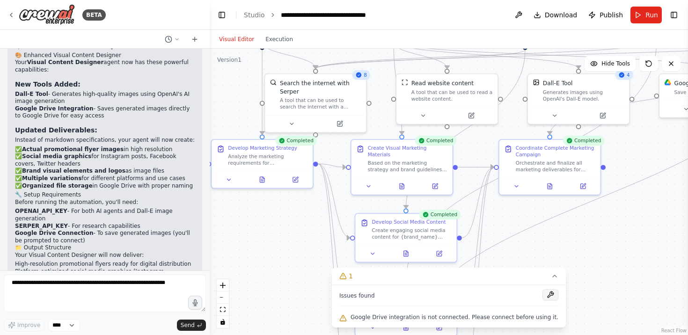
click at [543, 294] on button at bounding box center [551, 294] width 16 height 11
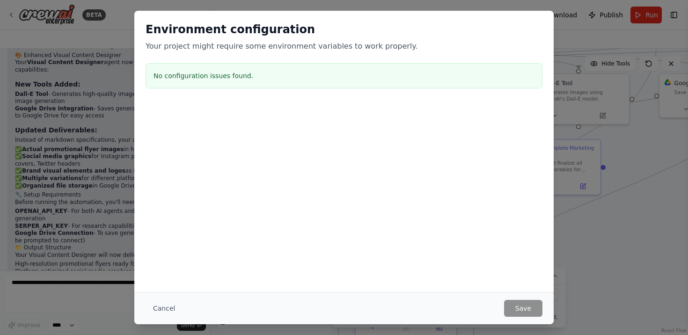
click at [238, 74] on h3 "No configuration issues found." at bounding box center [344, 75] width 381 height 9
click at [155, 308] on button "Cancel" at bounding box center [164, 308] width 37 height 17
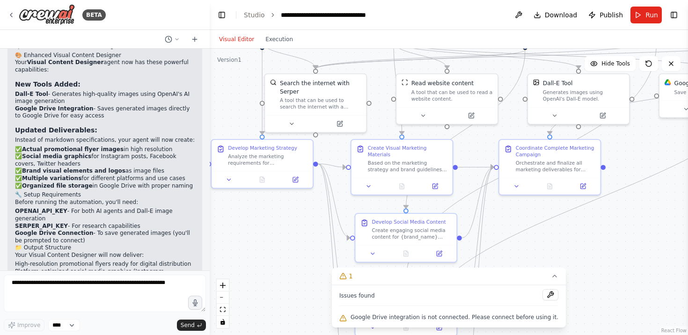
click at [469, 317] on span "Google Drive integration is not connected. Please connect before using it." at bounding box center [455, 317] width 208 height 7
click at [543, 296] on button at bounding box center [551, 294] width 16 height 11
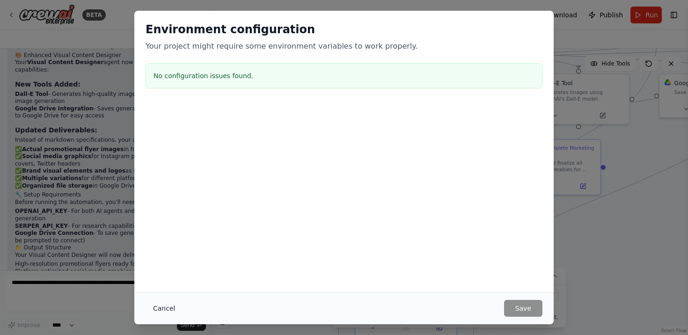
click at [159, 310] on button "Cancel" at bounding box center [164, 308] width 37 height 17
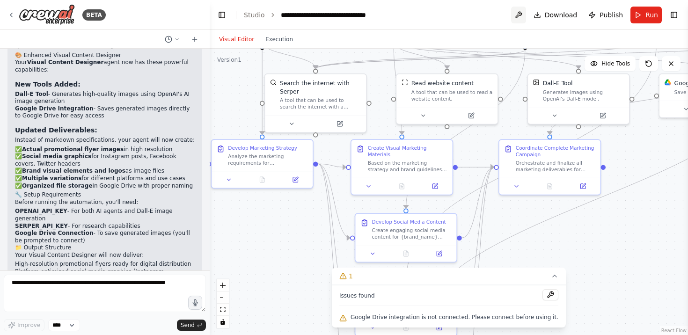
click at [521, 16] on button at bounding box center [518, 15] width 15 height 17
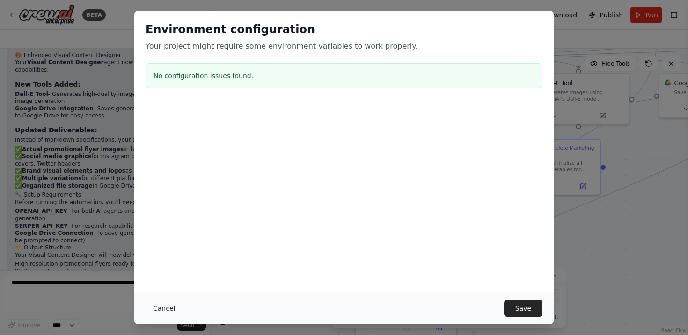
click at [157, 308] on button "Cancel" at bounding box center [164, 308] width 37 height 17
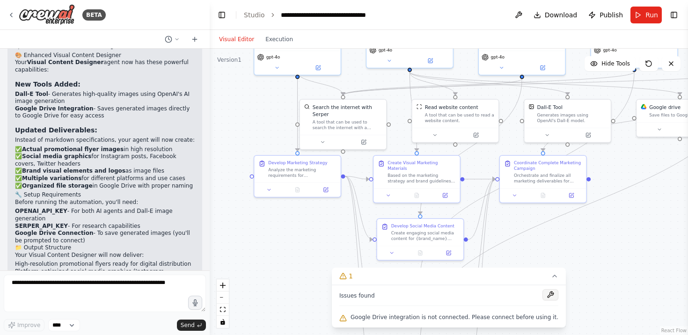
click at [548, 294] on button at bounding box center [551, 294] width 16 height 11
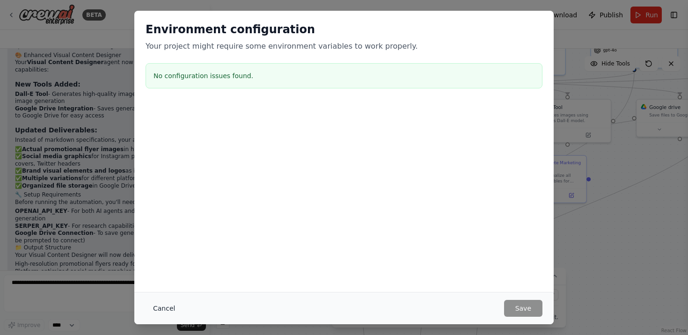
click at [164, 310] on button "Cancel" at bounding box center [164, 308] width 37 height 17
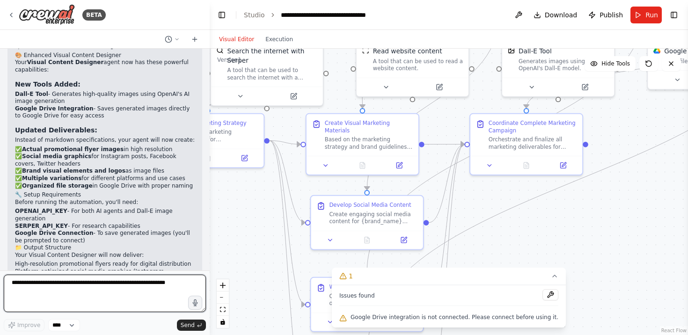
click at [85, 295] on textarea at bounding box center [105, 293] width 202 height 37
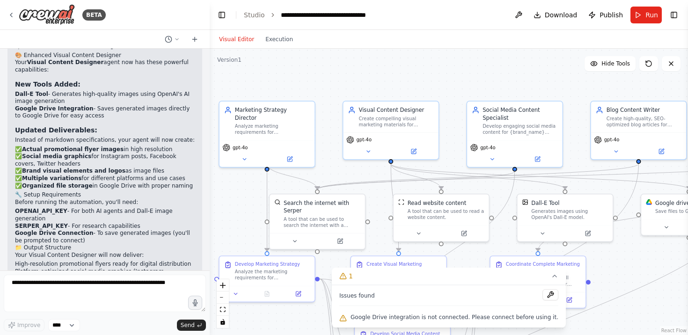
drag, startPoint x: 603, startPoint y: 141, endPoint x: 637, endPoint y: 272, distance: 135.5
click at [637, 272] on div ".deletable-edge-delete-btn { width: 20px; height: 20px; border: 0px solid #ffff…" at bounding box center [449, 192] width 479 height 287
click at [523, 15] on button at bounding box center [518, 15] width 15 height 17
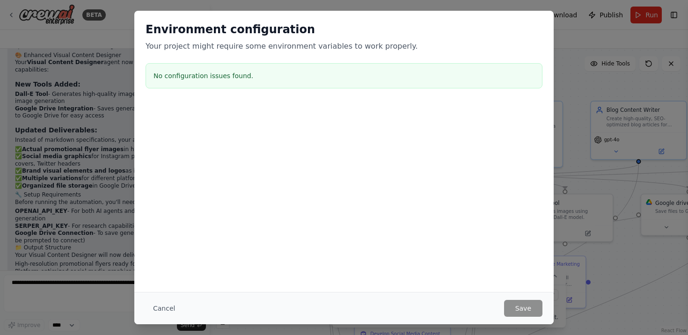
click at [325, 82] on div "No configuration issues found." at bounding box center [344, 75] width 397 height 25
click at [242, 79] on h3 "No configuration issues found." at bounding box center [344, 75] width 381 height 9
click at [168, 308] on button "Cancel" at bounding box center [164, 308] width 37 height 17
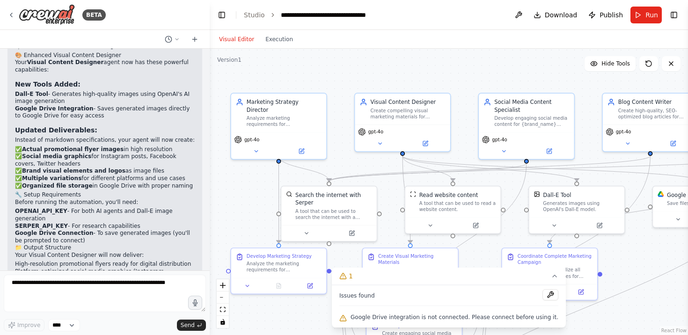
drag, startPoint x: 363, startPoint y: 87, endPoint x: 375, endPoint y: 78, distance: 14.4
click at [375, 78] on div ".deletable-edge-delete-btn { width: 20px; height: 20px; border: 0px solid #ffff…" at bounding box center [449, 192] width 479 height 287
click at [635, 15] on button "Run" at bounding box center [646, 15] width 31 height 17
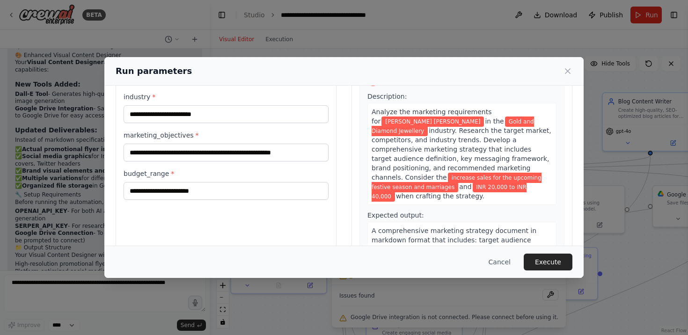
scroll to position [84, 0]
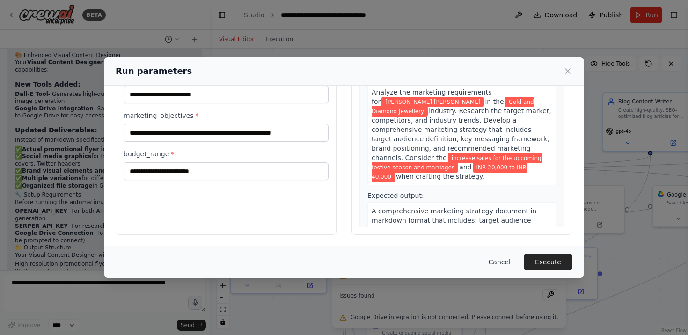
click at [502, 263] on button "Cancel" at bounding box center [499, 262] width 37 height 17
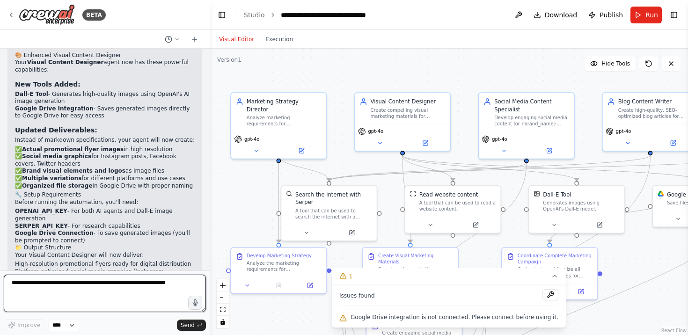
click at [110, 294] on textarea at bounding box center [105, 293] width 202 height 37
type textarea "**********"
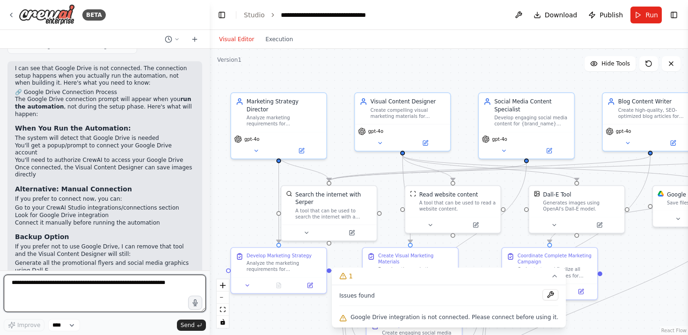
scroll to position [2250, 0]
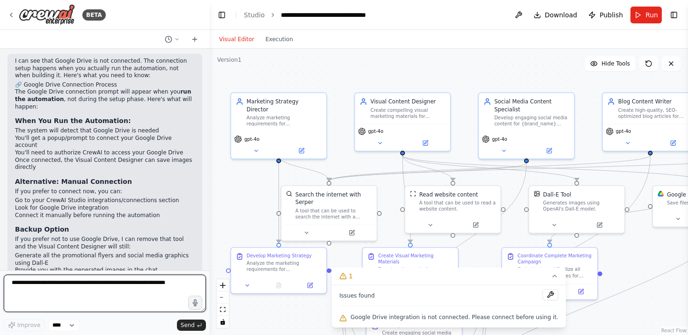
click at [86, 287] on textarea at bounding box center [105, 293] width 202 height 37
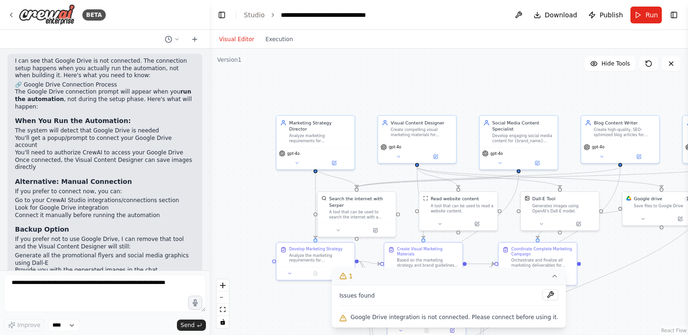
click at [551, 277] on icon at bounding box center [554, 276] width 7 height 7
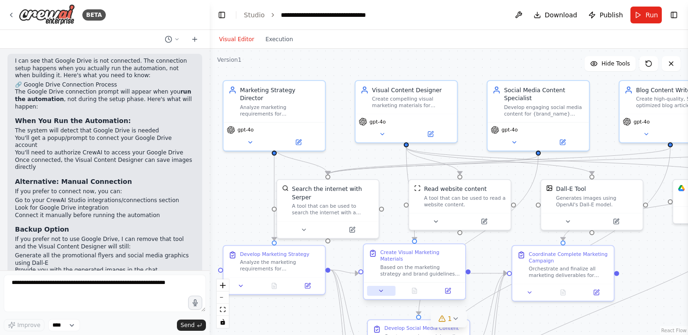
click at [378, 293] on icon at bounding box center [381, 291] width 7 height 7
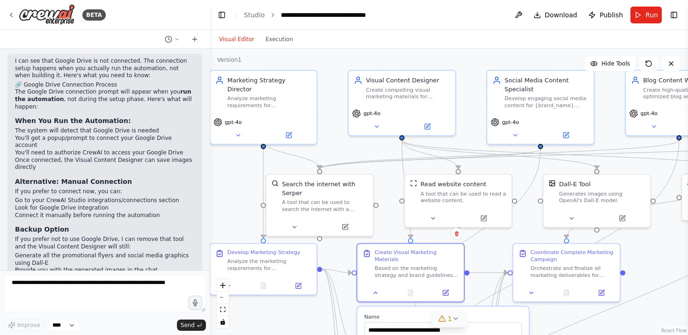
drag, startPoint x: 687, startPoint y: 292, endPoint x: 683, endPoint y: 254, distance: 38.1
click at [683, 254] on div "BETA A multi-agent based Intelligent Digital Marketing Agency. A hierarchy proc…" at bounding box center [344, 167] width 688 height 335
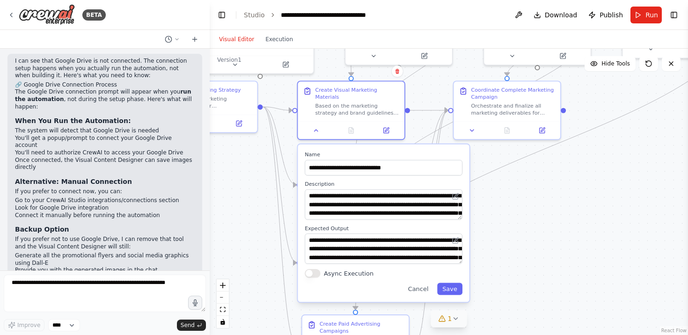
drag, startPoint x: 656, startPoint y: 274, endPoint x: 597, endPoint y: 112, distance: 173.0
click at [597, 112] on div ".deletable-edge-delete-btn { width: 20px; height: 20px; border: 0px solid #ffff…" at bounding box center [449, 192] width 479 height 287
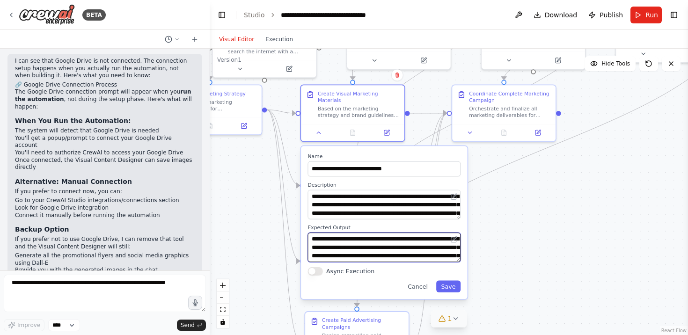
click at [443, 258] on textarea "**********" at bounding box center [384, 248] width 153 height 30
click at [454, 288] on button "Save" at bounding box center [448, 287] width 24 height 12
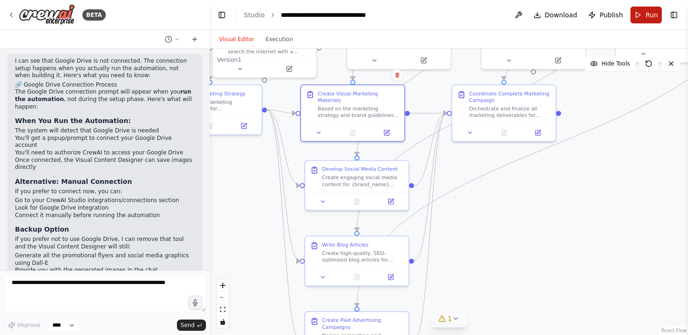
click at [640, 14] on button "Run" at bounding box center [646, 15] width 31 height 17
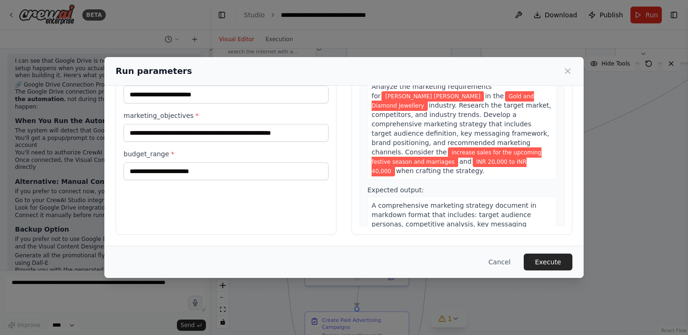
scroll to position [5, 0]
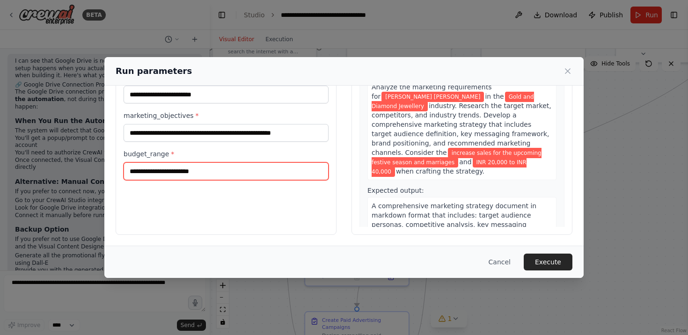
click at [234, 171] on input "**********" at bounding box center [226, 171] width 205 height 18
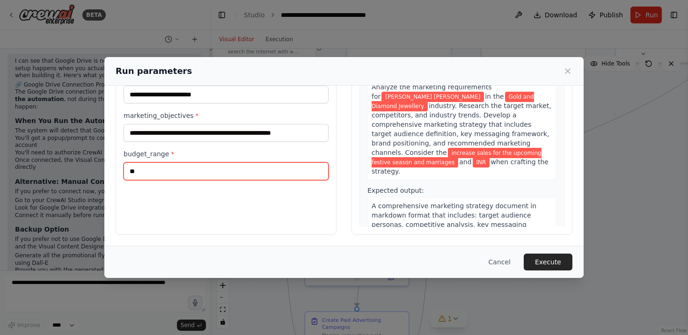
type input "*"
type input "**********"
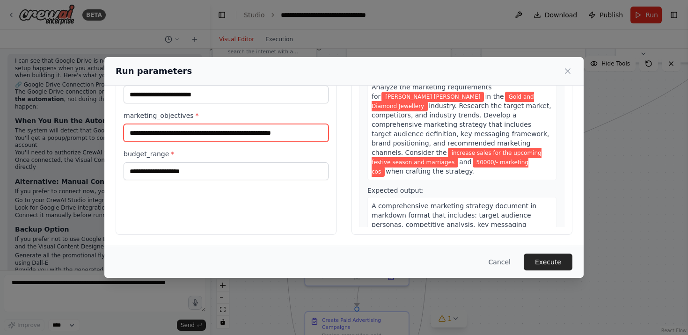
click at [210, 134] on input "**********" at bounding box center [226, 133] width 205 height 18
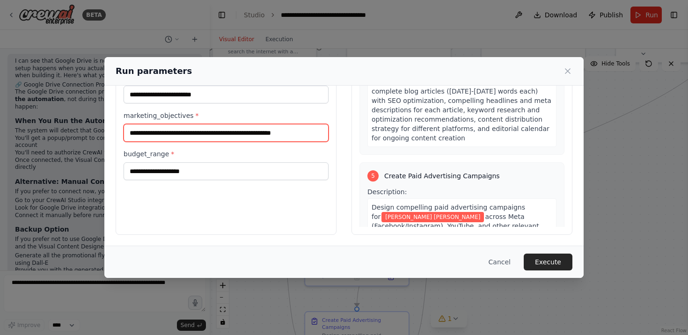
scroll to position [872, 0]
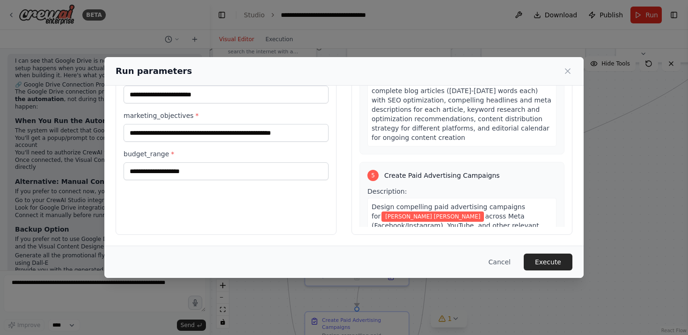
click at [481, 213] on span "across Meta (Facebook/Instagram), YouTube, and other relevant platforms. Based …" at bounding box center [461, 240] width 179 height 54
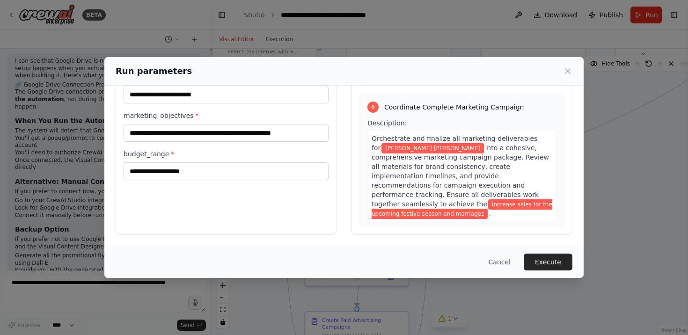
scroll to position [1195, 0]
click at [546, 262] on button "Execute" at bounding box center [548, 262] width 49 height 17
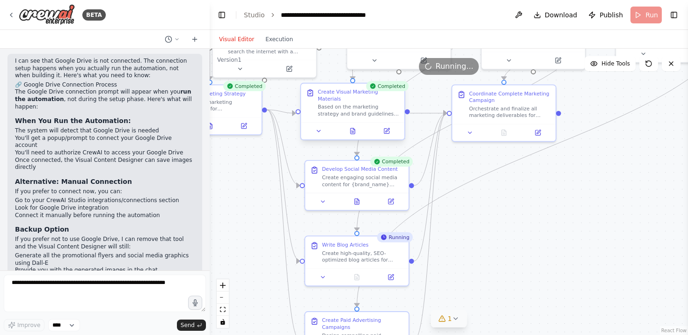
click at [362, 104] on div "Based on the marketing strategy and brand guidelines for {brand_name}, create a…" at bounding box center [358, 111] width 81 height 14
click at [319, 133] on icon at bounding box center [319, 131] width 7 height 7
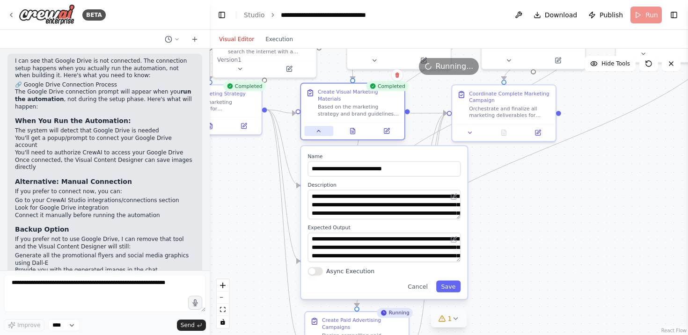
click at [319, 133] on icon at bounding box center [319, 131] width 7 height 7
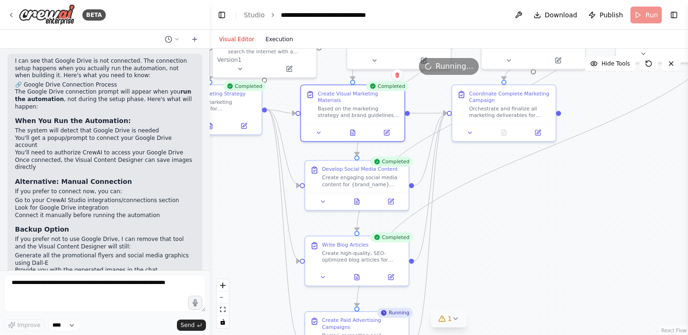
click at [281, 41] on button "Execution" at bounding box center [279, 39] width 39 height 11
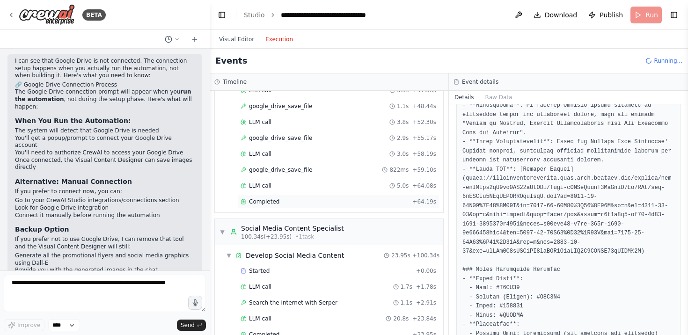
scroll to position [399, 0]
click at [259, 203] on span "Completed" at bounding box center [264, 200] width 30 height 7
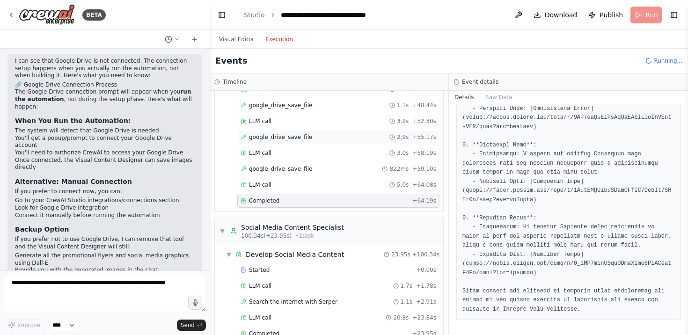
click at [288, 140] on span "google_drive_save_file" at bounding box center [280, 136] width 63 height 7
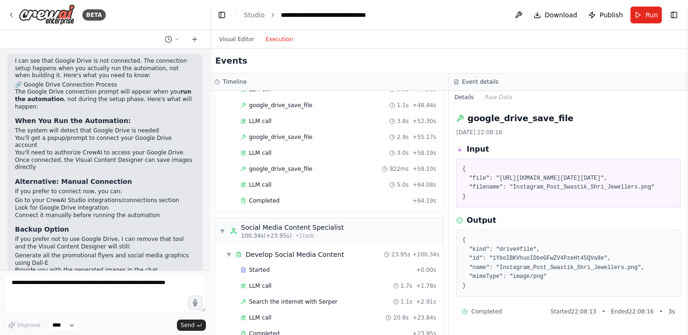
scroll to position [62, 0]
drag, startPoint x: 466, startPoint y: 127, endPoint x: 641, endPoint y: 200, distance: 189.3
click at [641, 200] on pre "{ "file": "https://oaidalleapiprodscus.blob.core.windows.net/private/org-imUOPv…" at bounding box center [569, 183] width 212 height 37
copy pre "https://oaidalleapiprodscus.blob.core.windows.net/private/org-imUOPvq2zN0yh5GU5…"
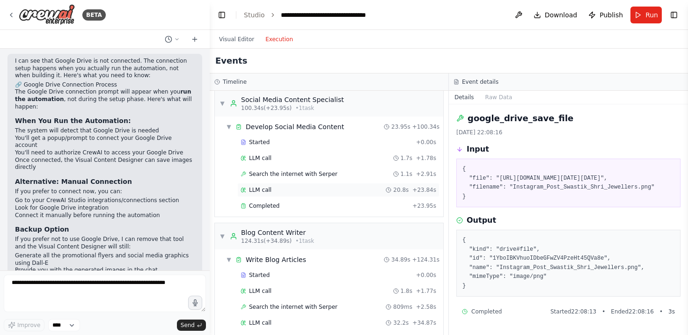
scroll to position [528, 0]
click at [277, 201] on span "Completed" at bounding box center [264, 204] width 30 height 7
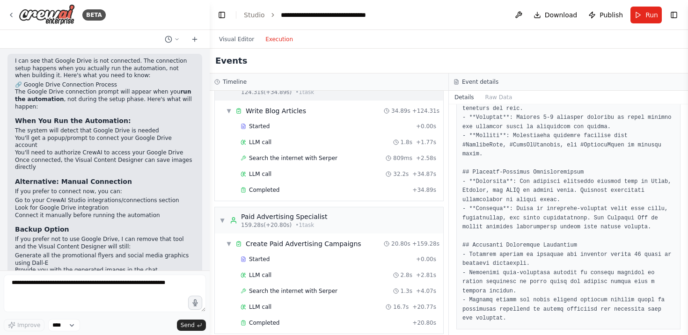
scroll to position [677, 0]
click at [272, 186] on span "Completed" at bounding box center [264, 188] width 30 height 7
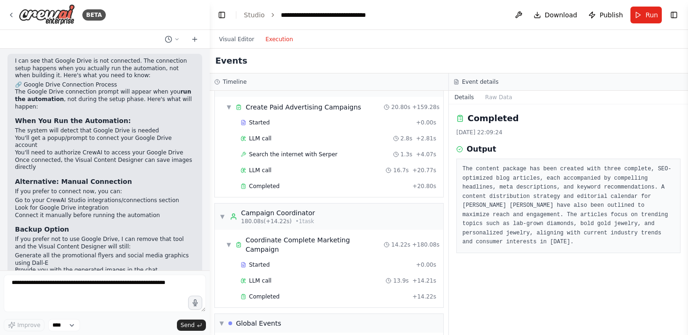
scroll to position [815, 0]
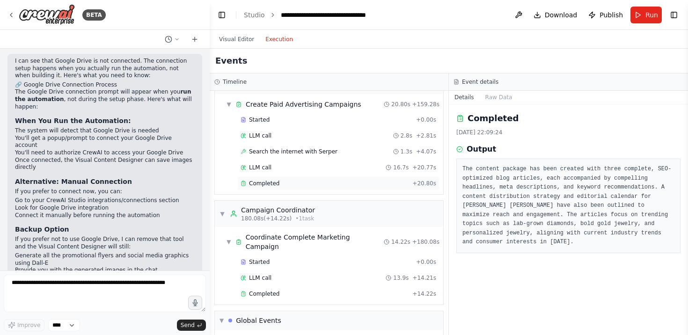
click at [278, 181] on span "Completed" at bounding box center [264, 183] width 30 height 7
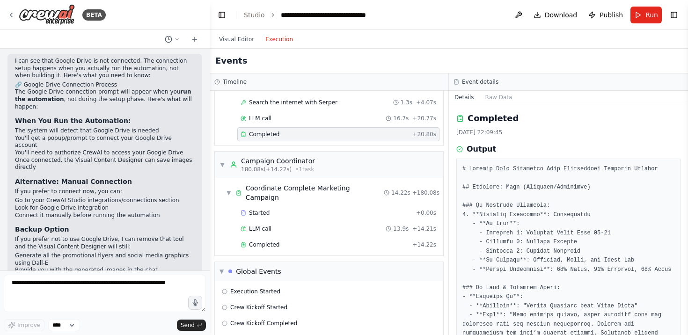
scroll to position [880, 0]
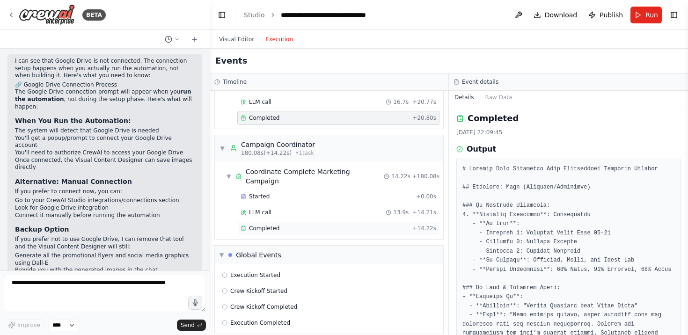
click at [264, 225] on span "Completed" at bounding box center [264, 228] width 30 height 7
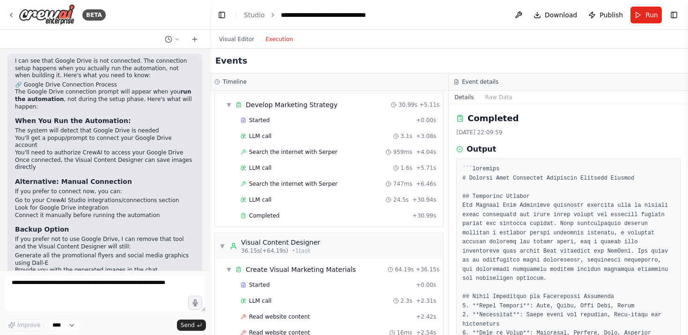
scroll to position [0, 0]
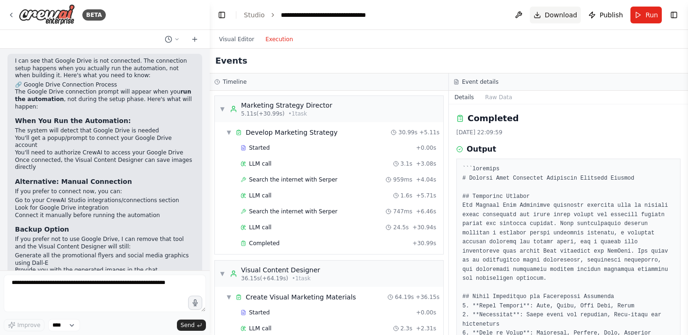
click at [555, 12] on span "Download" at bounding box center [561, 14] width 33 height 9
click at [541, 15] on button "Download" at bounding box center [556, 15] width 52 height 17
click at [232, 40] on button "Visual Editor" at bounding box center [237, 39] width 46 height 11
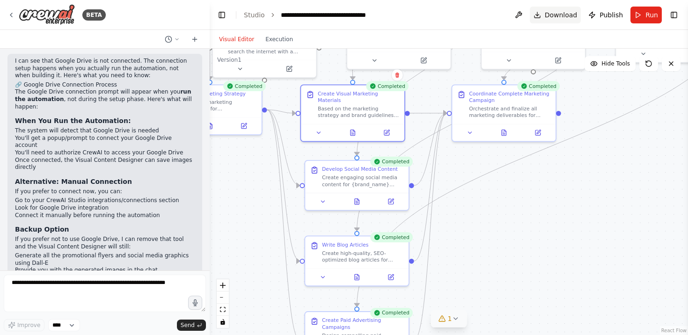
click at [561, 15] on span "Download" at bounding box center [561, 14] width 33 height 9
click at [611, 17] on span "Publish" at bounding box center [611, 14] width 23 height 9
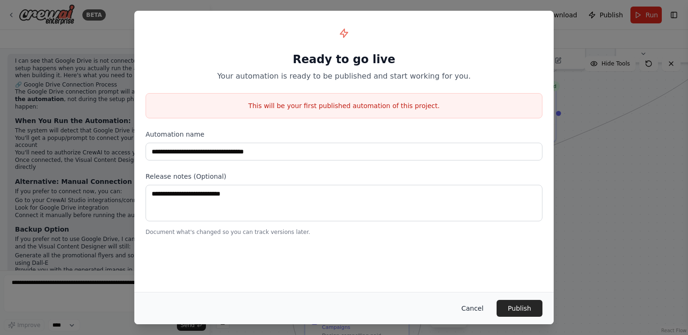
click at [468, 312] on button "Cancel" at bounding box center [472, 308] width 37 height 17
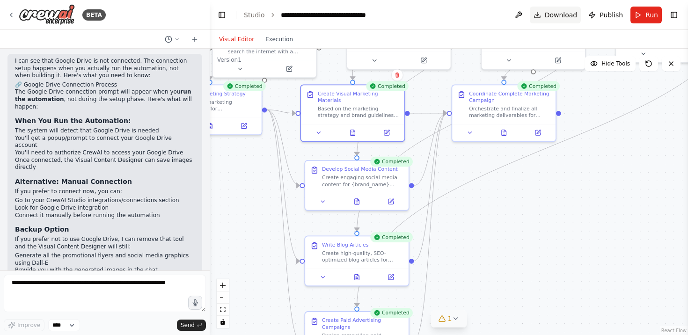
click at [544, 17] on button "Download" at bounding box center [556, 15] width 52 height 17
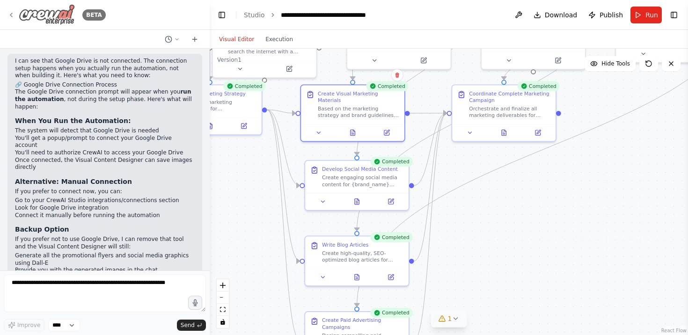
click at [12, 13] on icon at bounding box center [11, 15] width 2 height 4
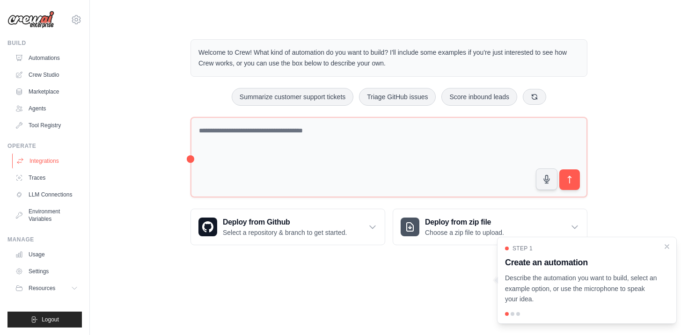
click at [45, 164] on link "Integrations" at bounding box center [47, 161] width 71 height 15
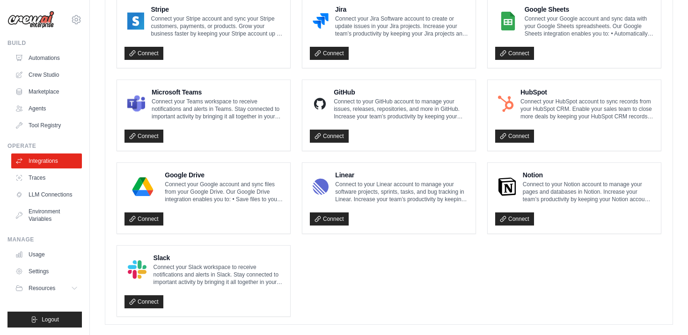
scroll to position [544, 0]
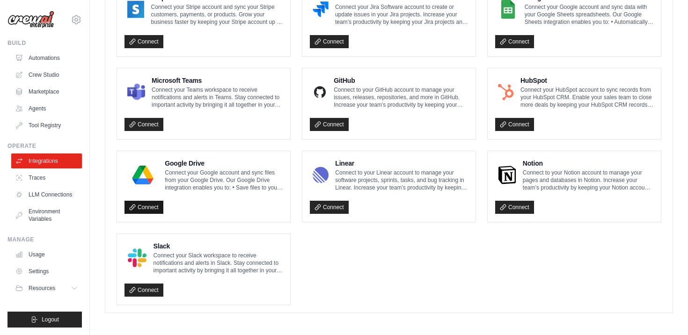
click at [137, 208] on link "Connect" at bounding box center [144, 207] width 39 height 13
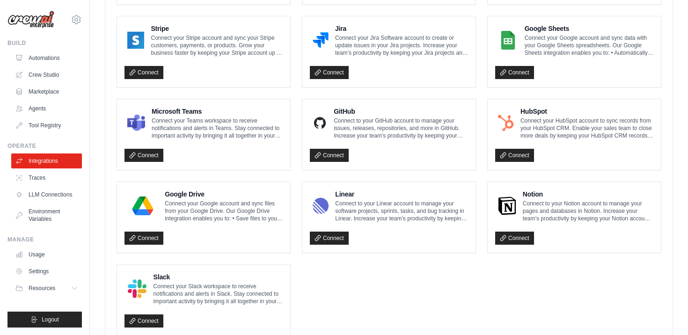
scroll to position [576, 0]
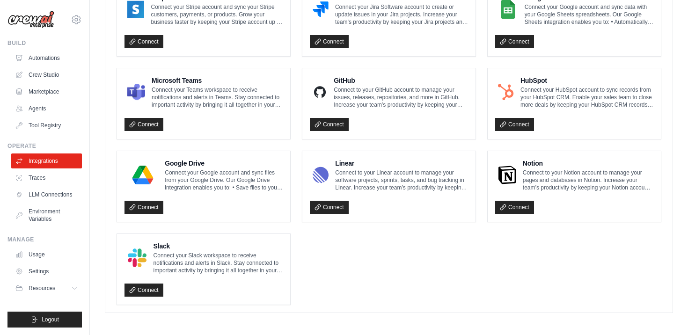
click at [150, 179] on img at bounding box center [142, 175] width 31 height 19
click at [145, 207] on link "Connect" at bounding box center [144, 207] width 39 height 13
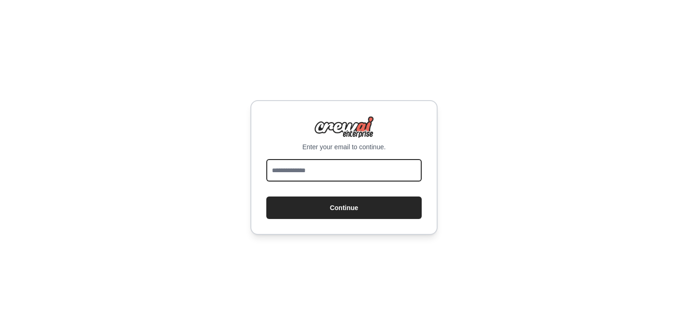
click at [340, 179] on input "email" at bounding box center [343, 170] width 155 height 22
type input "**********"
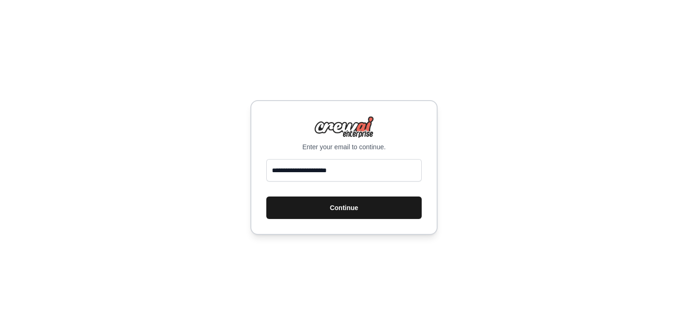
click at [345, 203] on button "Continue" at bounding box center [343, 208] width 155 height 22
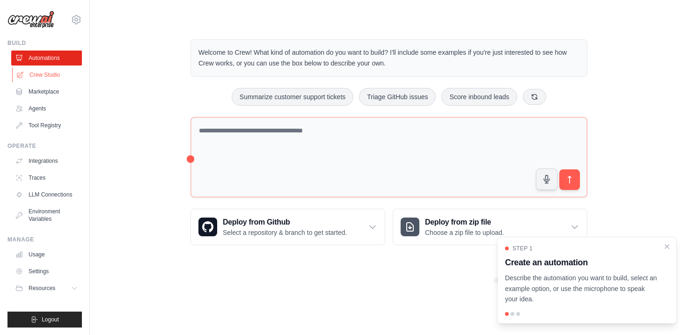
click at [51, 75] on link "Crew Studio" at bounding box center [47, 74] width 71 height 15
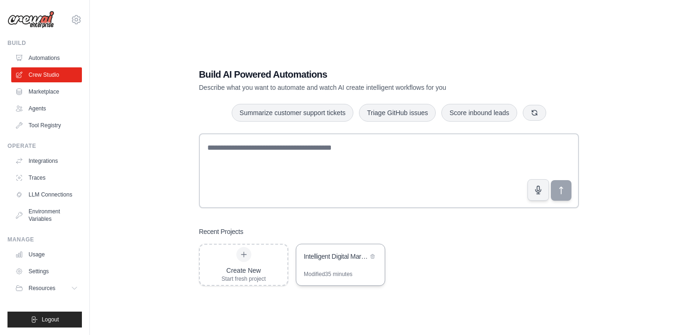
click at [354, 259] on div "Intelligent Digital Marketing Agency" at bounding box center [336, 256] width 64 height 9
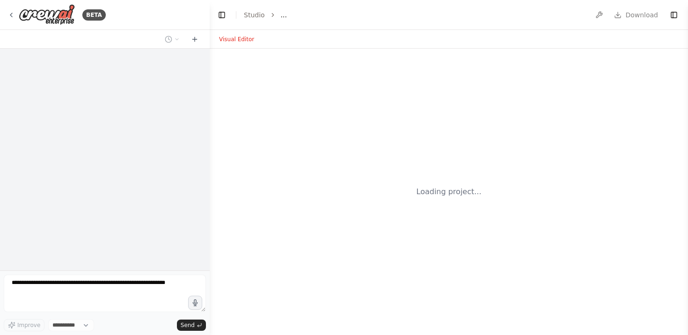
select select "****"
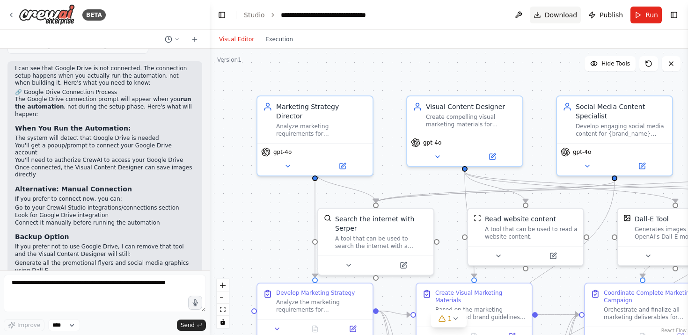
click at [552, 15] on span "Download" at bounding box center [561, 14] width 33 height 9
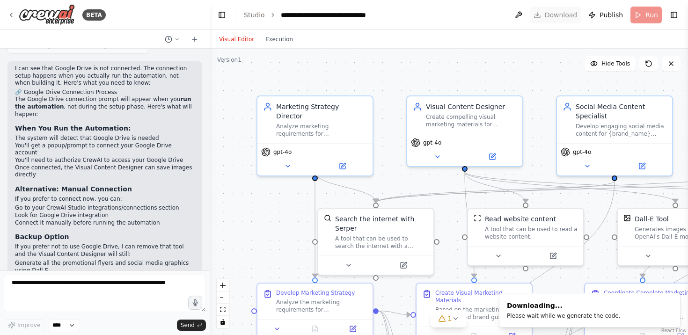
scroll to position [2250, 0]
